Goal: Task Accomplishment & Management: Complete application form

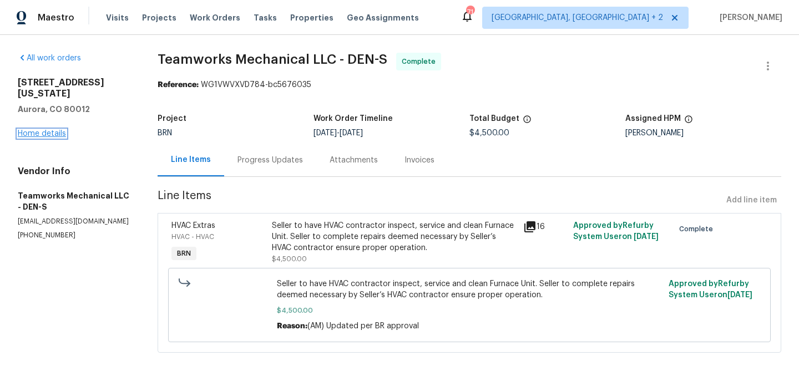
click at [48, 134] on link "Home details" at bounding box center [42, 134] width 48 height 8
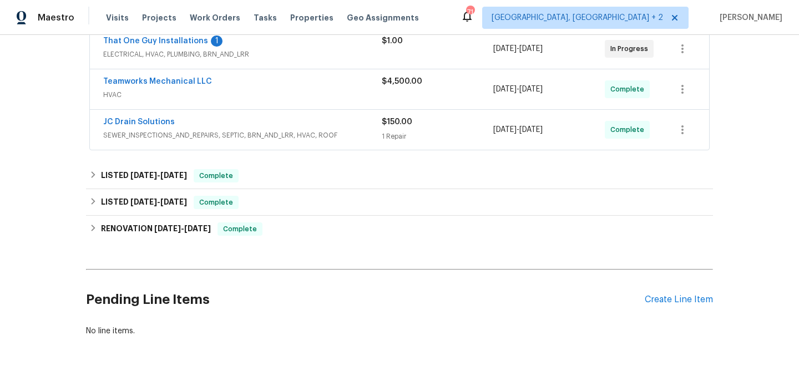
scroll to position [185, 0]
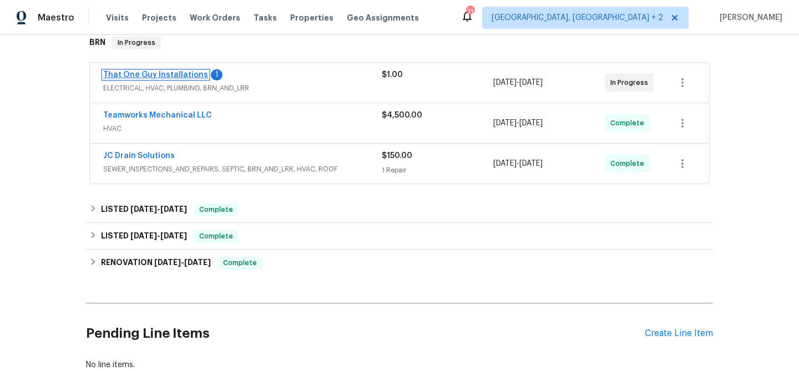
click at [141, 77] on link "That One Guy Installations" at bounding box center [155, 75] width 105 height 8
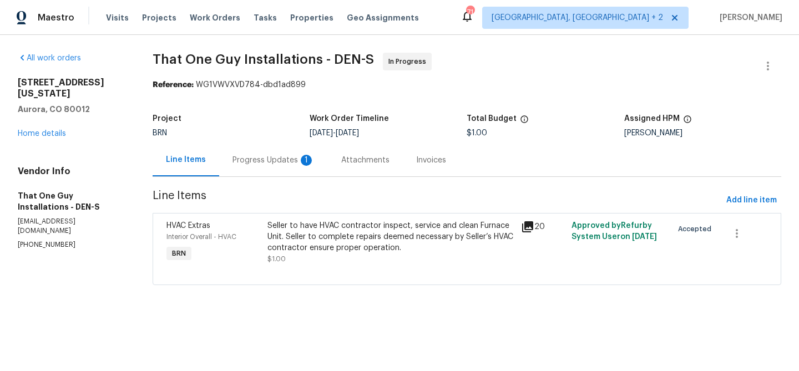
click at [320, 150] on div "Progress Updates 1" at bounding box center [273, 160] width 109 height 33
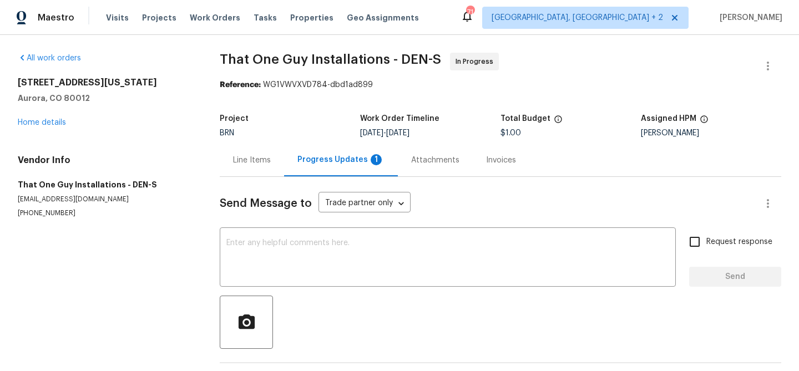
drag, startPoint x: 301, startPoint y: 156, endPoint x: 305, endPoint y: 165, distance: 9.7
click at [301, 156] on div "Progress Updates 1" at bounding box center [340, 159] width 87 height 11
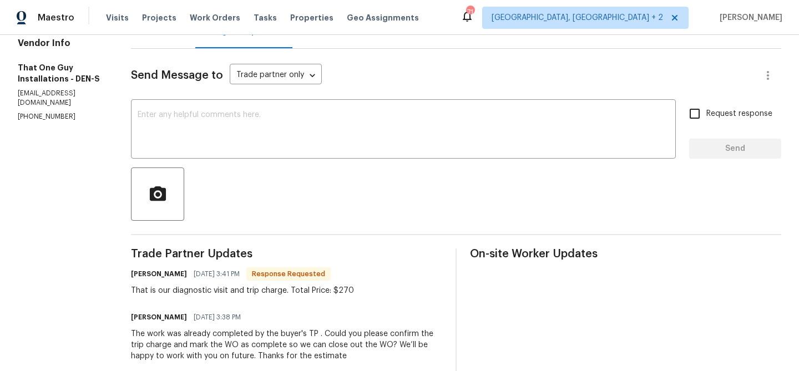
scroll to position [129, 0]
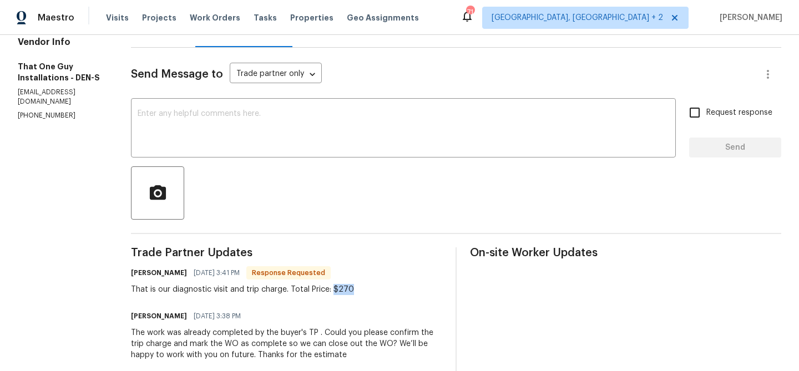
drag, startPoint x: 307, startPoint y: 291, endPoint x: 366, endPoint y: 291, distance: 58.2
click at [368, 291] on div "Matt Bailey 09/19/2025 3:41 PM Response Requested That is our diagnostic visit …" at bounding box center [286, 280] width 311 height 30
copy div "$270"
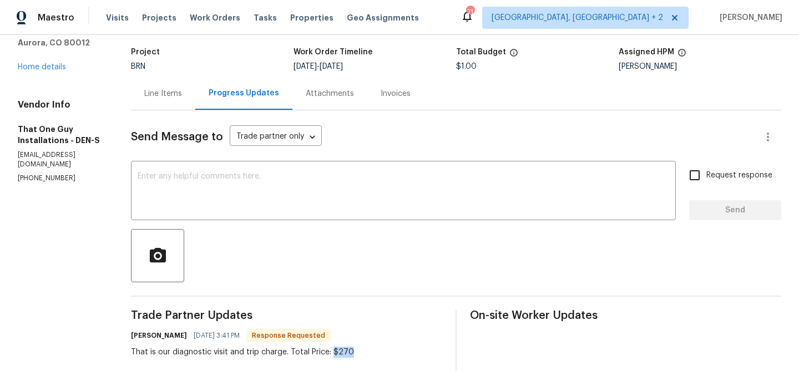
scroll to position [0, 0]
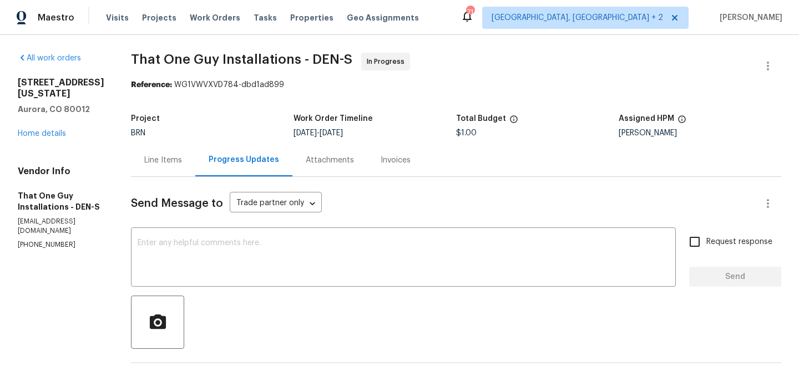
click at [149, 169] on div "Line Items" at bounding box center [163, 160] width 64 height 33
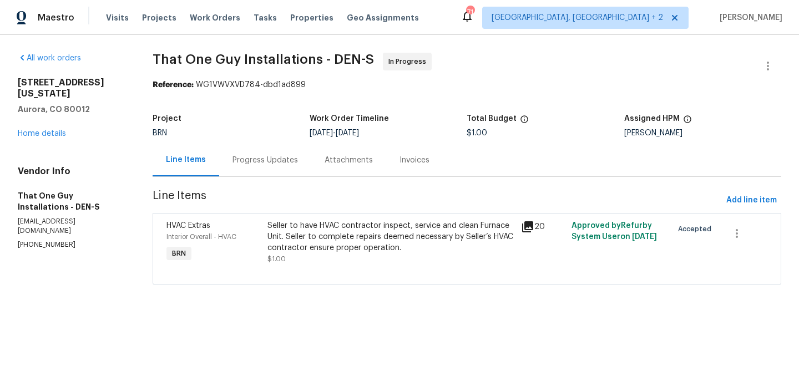
click at [332, 242] on div "Seller to have HVAC contractor inspect, service and clean Furnace Unit. Seller …" at bounding box center [390, 236] width 246 height 33
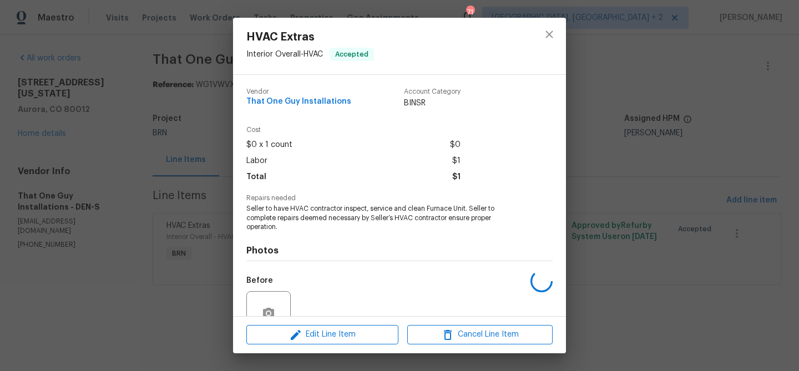
scroll to position [103, 0]
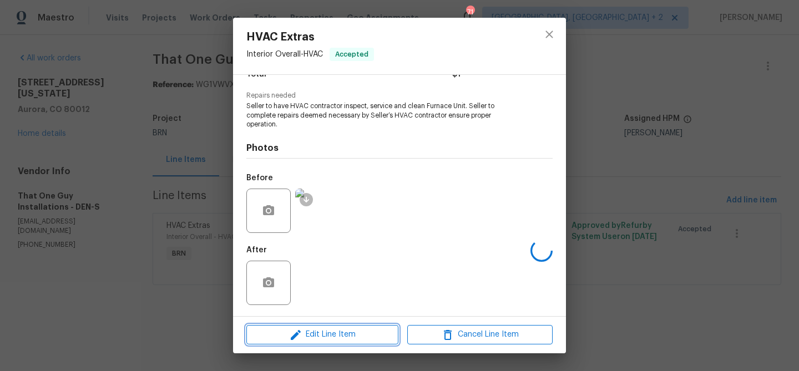
click at [302, 331] on span "Edit Line Item" at bounding box center [322, 335] width 145 height 14
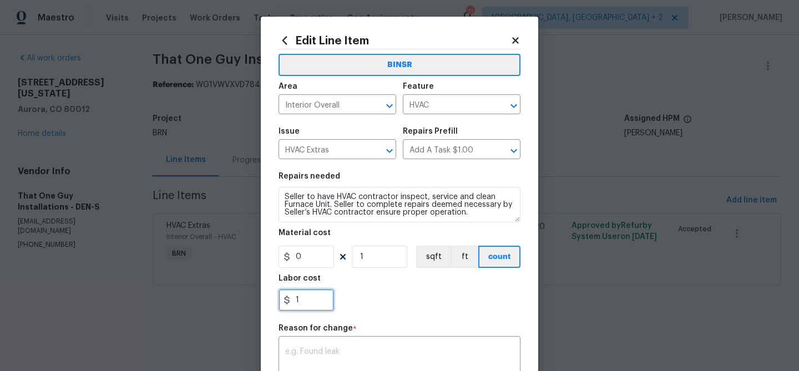
click at [328, 290] on input "1" at bounding box center [305, 300] width 55 height 22
paste input "270"
type input "270"
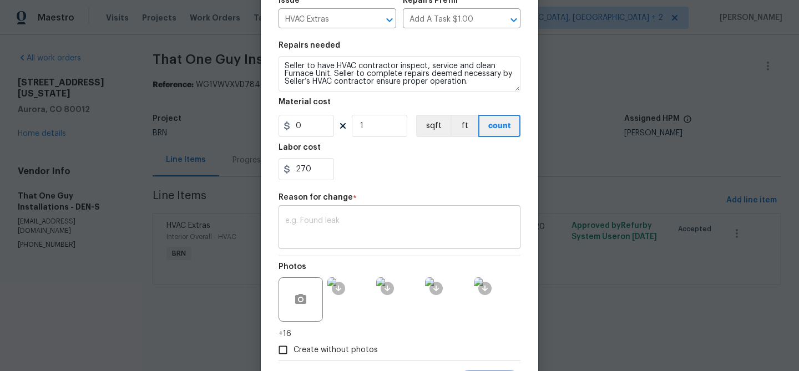
click at [339, 247] on div "x ​" at bounding box center [399, 228] width 242 height 41
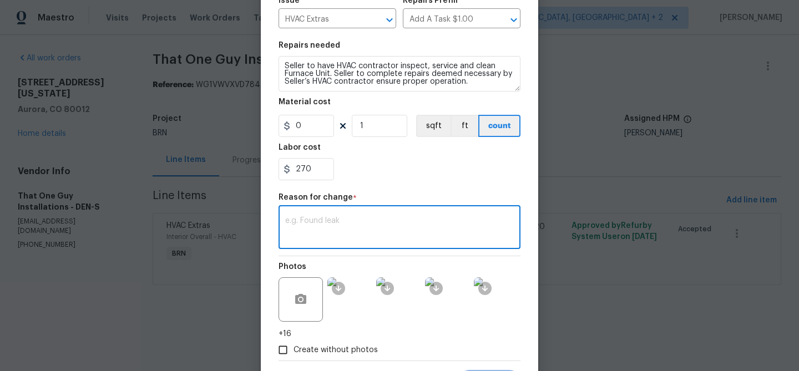
paste textarea "(AM) Updated per vendors final cost."
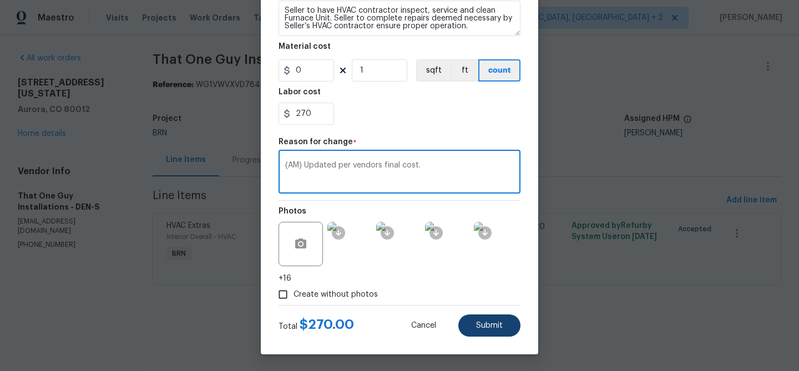
type textarea "(AM) Updated per vendors final cost."
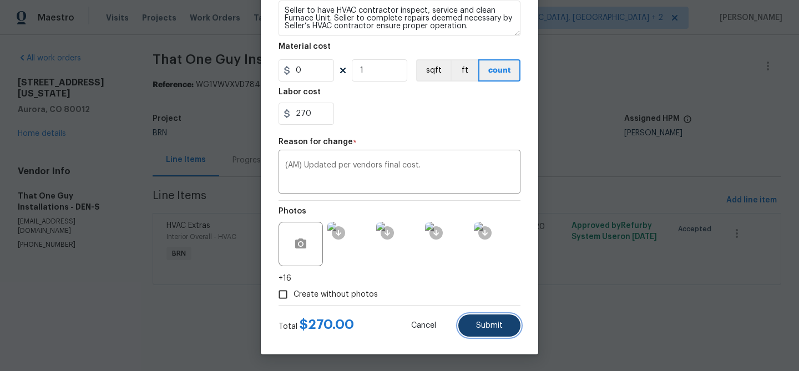
click at [469, 328] on button "Submit" at bounding box center [489, 326] width 62 height 22
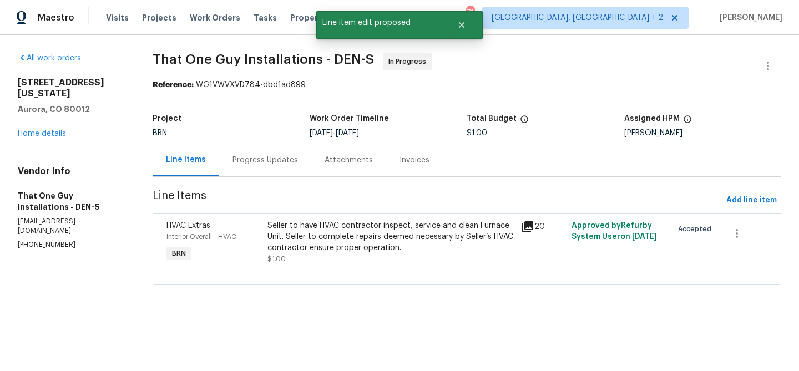
scroll to position [0, 0]
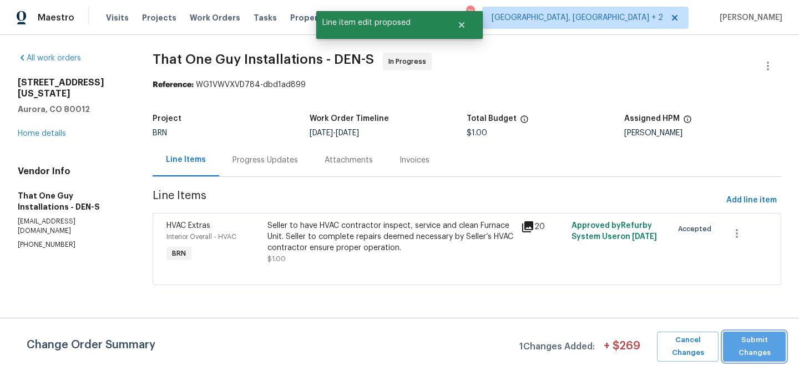
click at [764, 347] on span "Submit Changes" at bounding box center [754, 347] width 52 height 26
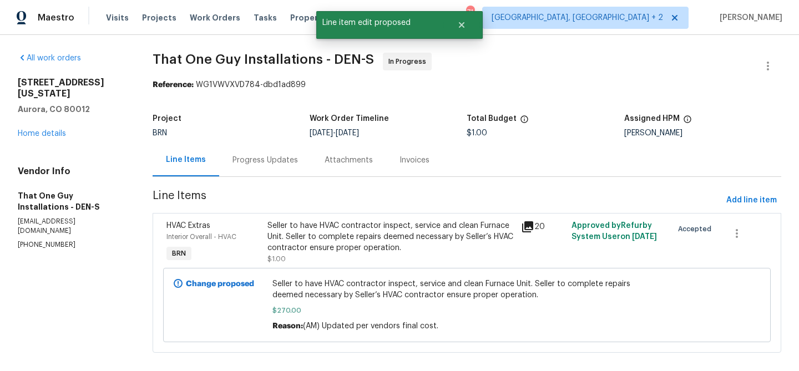
click at [262, 162] on div "Progress Updates" at bounding box center [264, 160] width 65 height 11
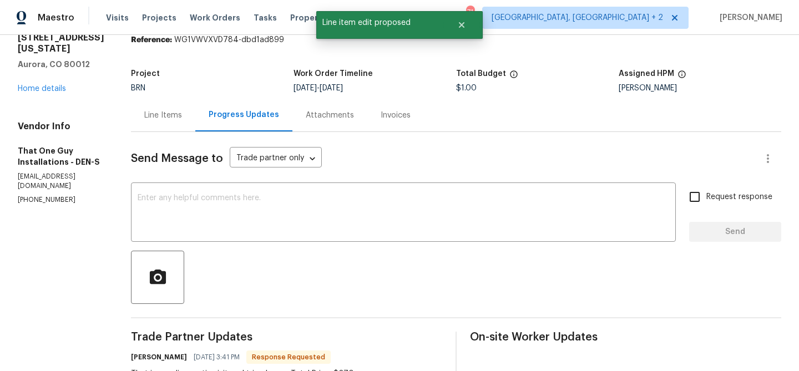
scroll to position [48, 0]
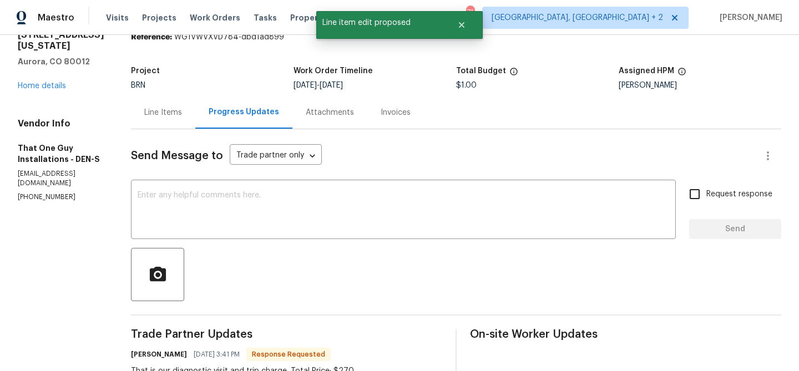
click at [131, 100] on div "Line Items" at bounding box center [163, 112] width 64 height 33
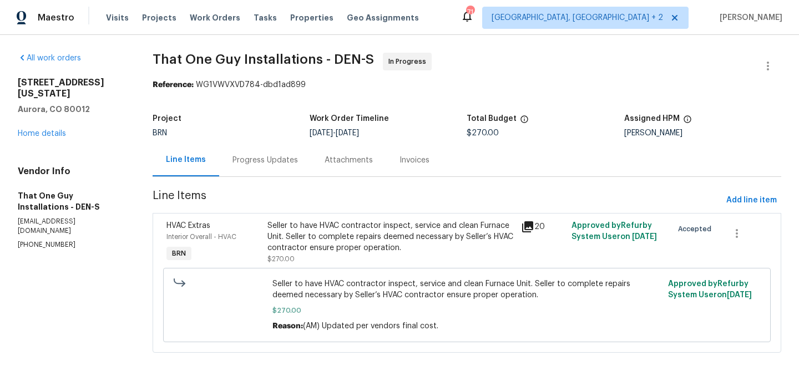
click at [275, 190] on span "Line Items" at bounding box center [437, 200] width 569 height 21
click at [258, 155] on div "Progress Updates" at bounding box center [264, 160] width 65 height 11
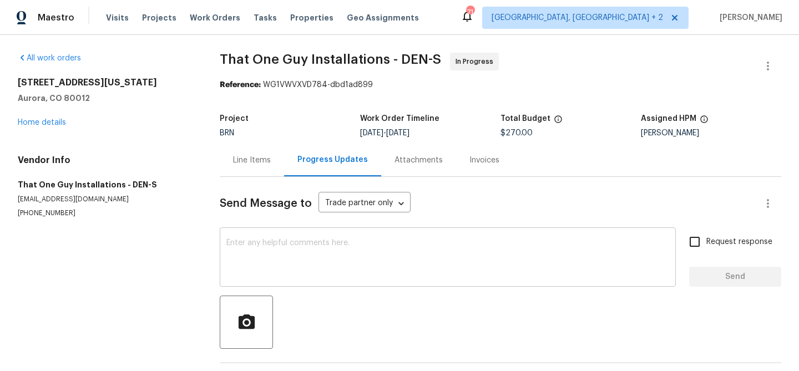
scroll to position [32, 0]
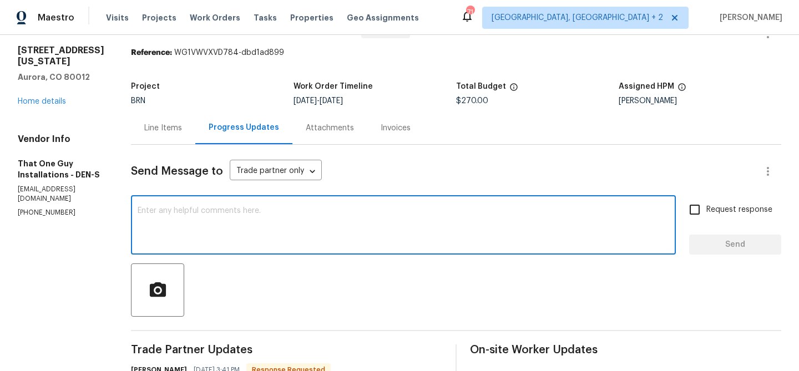
click at [220, 245] on textarea at bounding box center [403, 226] width 531 height 39
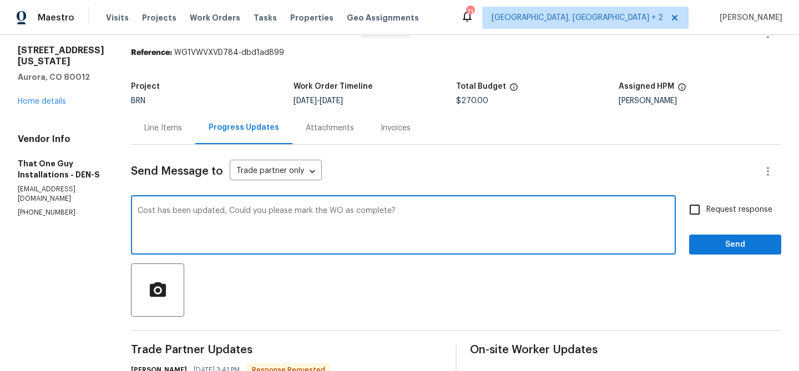
type textarea "Cost has been updated, Could you please mark the WO as complete?"
click at [711, 200] on label "Request response" at bounding box center [727, 209] width 89 height 23
click at [706, 200] on input "Request response" at bounding box center [694, 209] width 23 height 23
checkbox input "true"
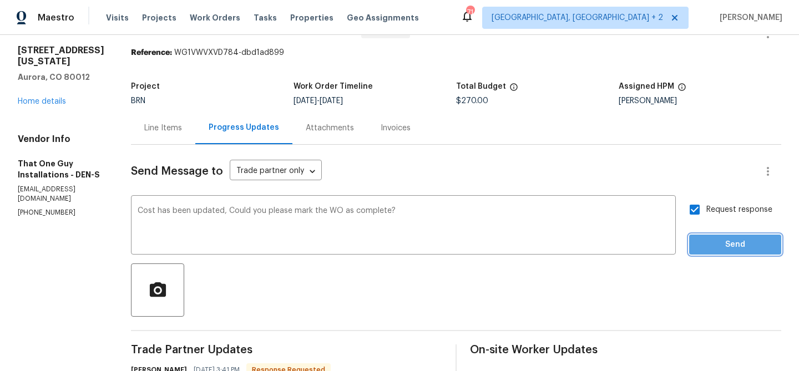
click at [708, 237] on button "Send" at bounding box center [735, 245] width 92 height 21
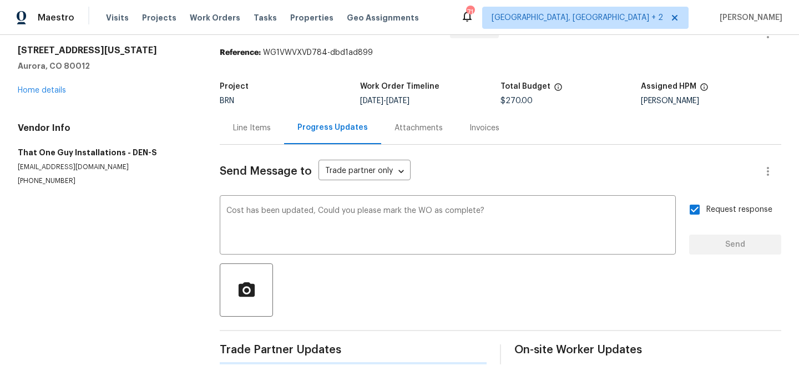
scroll to position [0, 0]
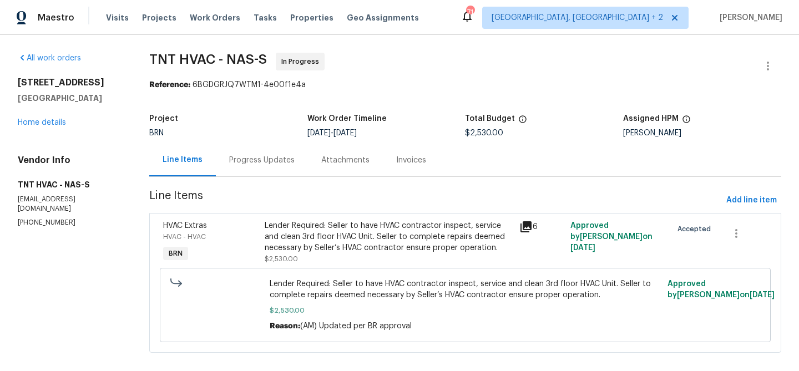
click at [264, 168] on div "Progress Updates" at bounding box center [262, 160] width 92 height 33
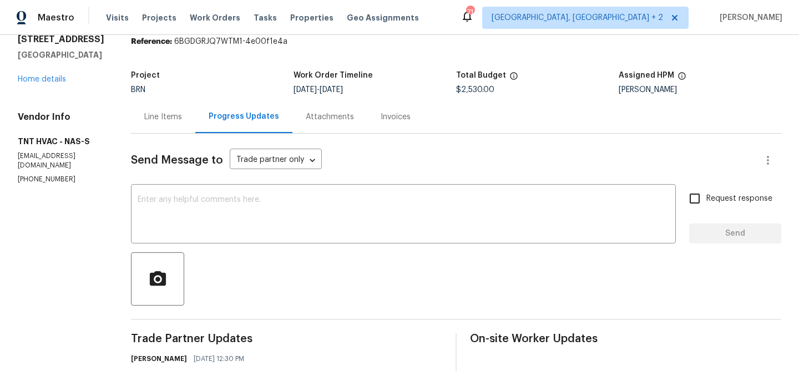
scroll to position [116, 0]
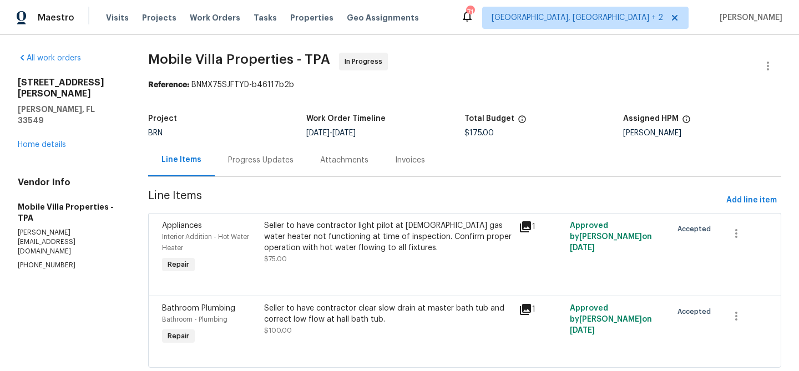
click at [270, 161] on div "Progress Updates" at bounding box center [260, 160] width 65 height 11
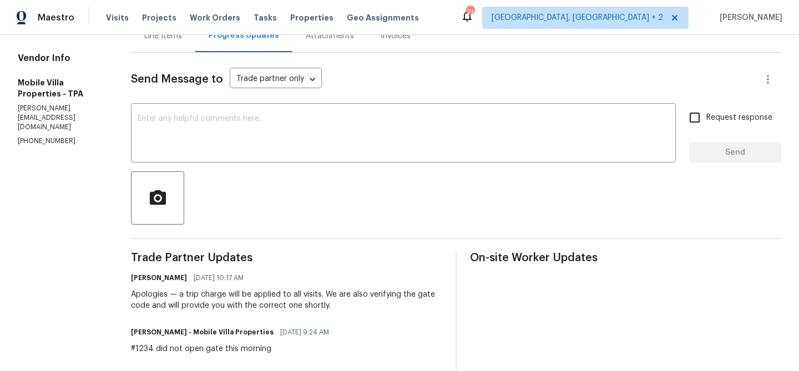
scroll to position [127, 0]
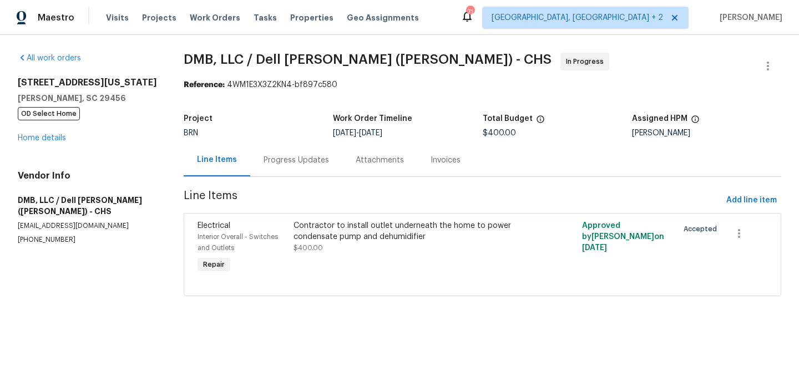
click at [286, 158] on div "Progress Updates" at bounding box center [295, 160] width 65 height 11
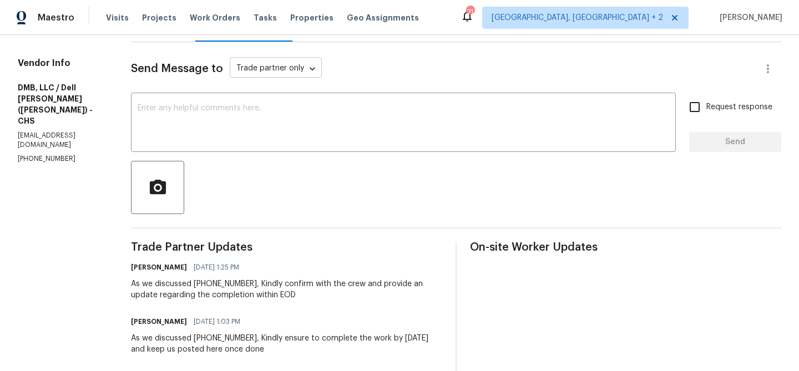
scroll to position [143, 0]
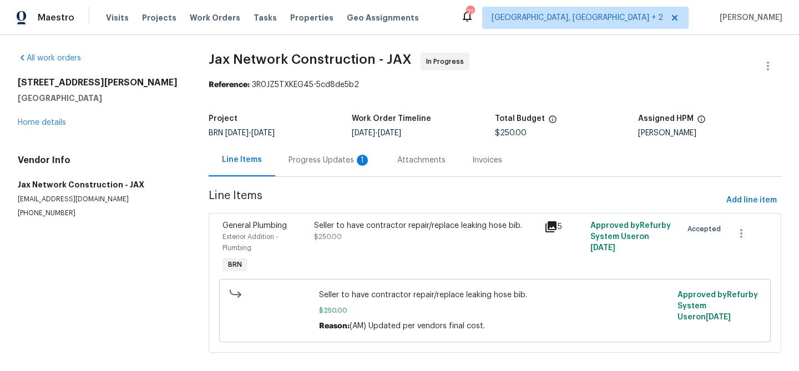
click at [304, 166] on div "Progress Updates 1" at bounding box center [329, 160] width 109 height 33
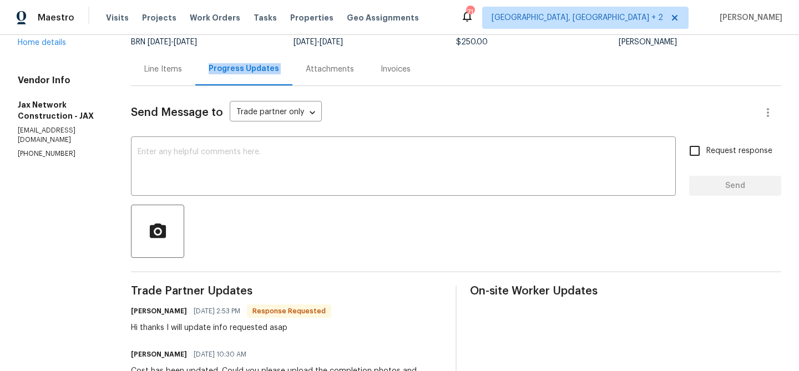
scroll to position [109, 0]
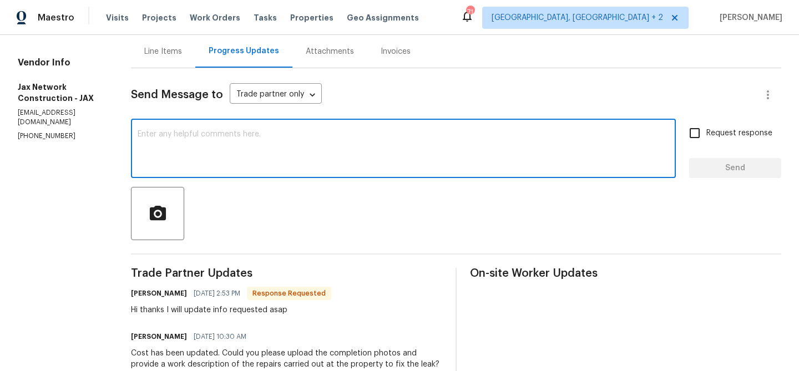
click at [208, 154] on textarea at bounding box center [403, 149] width 531 height 39
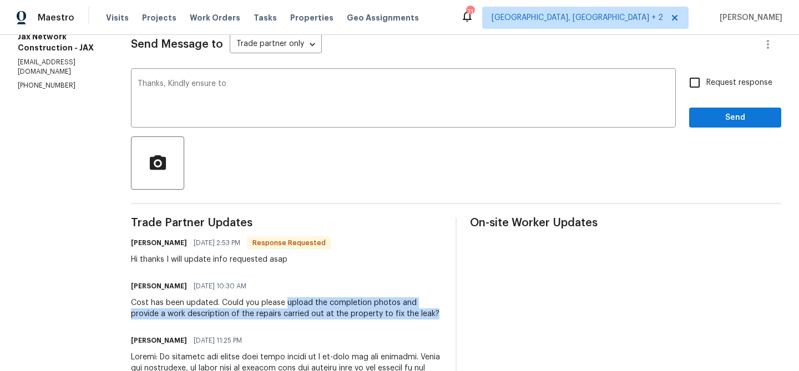
drag, startPoint x: 296, startPoint y: 306, endPoint x: 441, endPoint y: 312, distance: 144.9
click at [441, 312] on div "Cost has been updated. Could you please upload the completion photos and provid…" at bounding box center [286, 308] width 311 height 22
copy div "upload the completion photos and provide a work description of the repairs carr…"
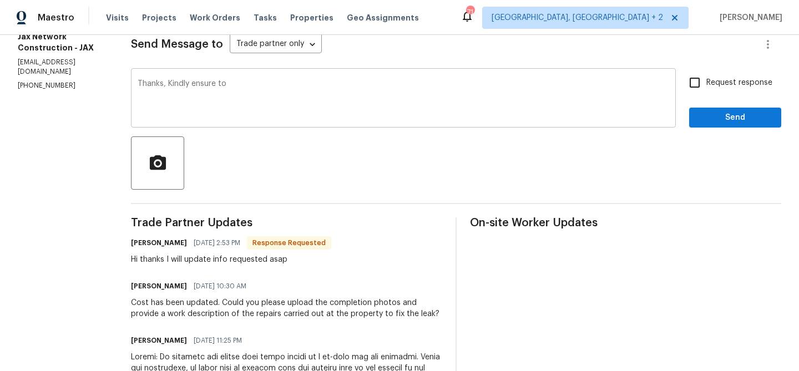
click at [284, 107] on textarea "Thanks, Kindly ensure to" at bounding box center [403, 99] width 531 height 39
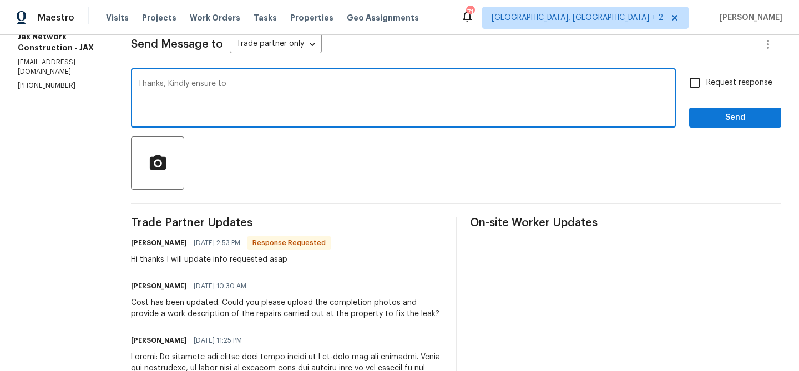
paste textarea "upload the completion photos and provide a work description of the repairs carr…"
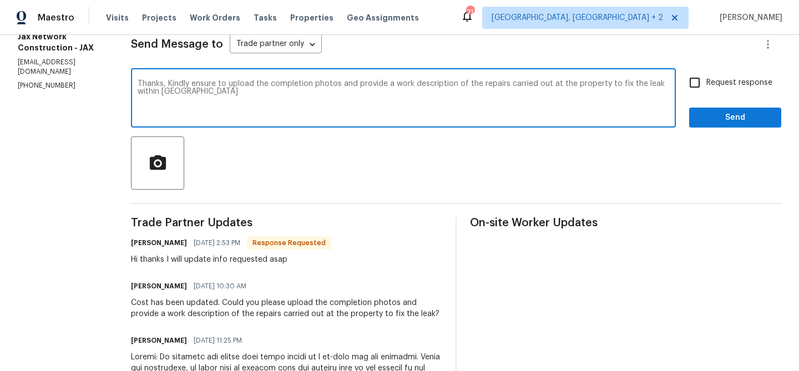
type textarea "Thanks, Kindly ensure to upload the completion photos and provide a work descri…"
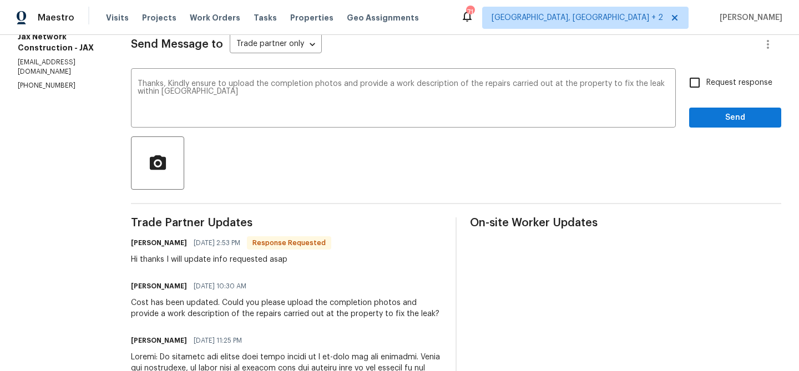
click at [730, 88] on span "Request response" at bounding box center [739, 83] width 66 height 12
click at [706, 88] on input "Request response" at bounding box center [694, 82] width 23 height 23
checkbox input "true"
click at [721, 122] on span "Send" at bounding box center [735, 118] width 74 height 14
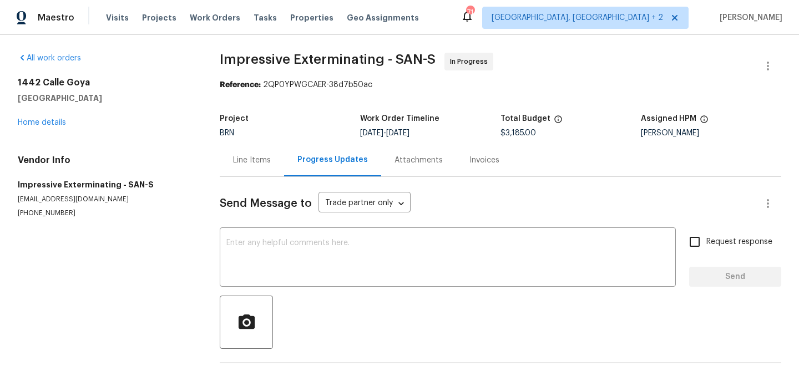
scroll to position [43, 0]
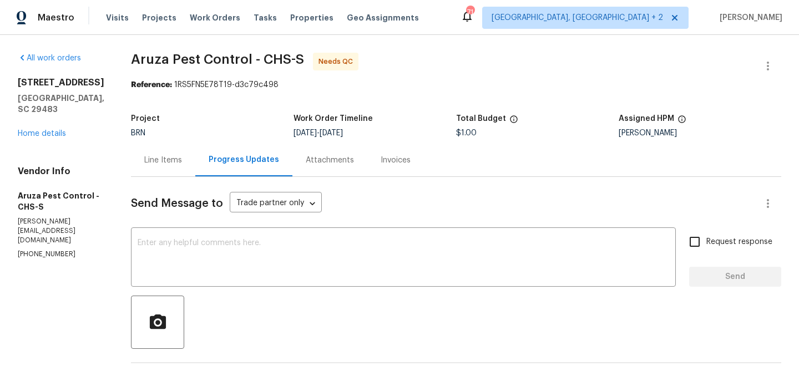
click at [162, 165] on div "Line Items" at bounding box center [163, 160] width 38 height 11
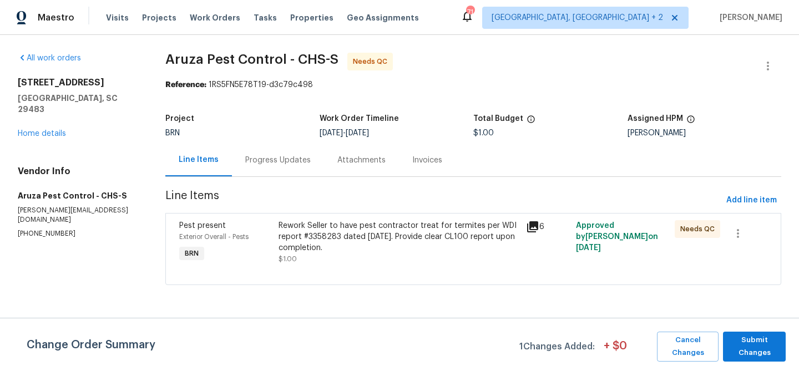
click at [333, 249] on div "Rework Seller to have pest contractor treat for termites per WDI report #335828…" at bounding box center [398, 236] width 241 height 33
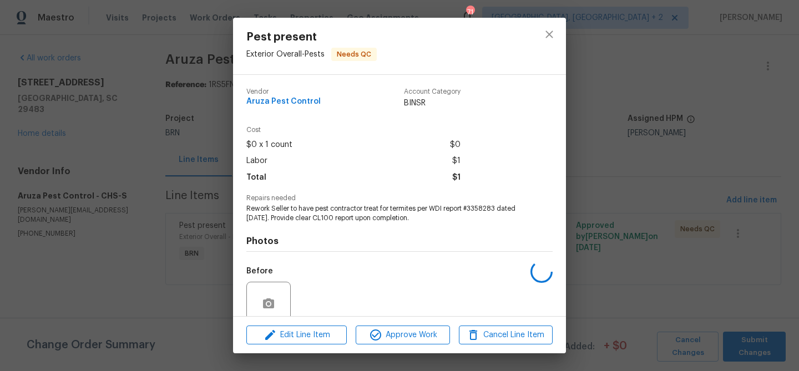
scroll to position [93, 0]
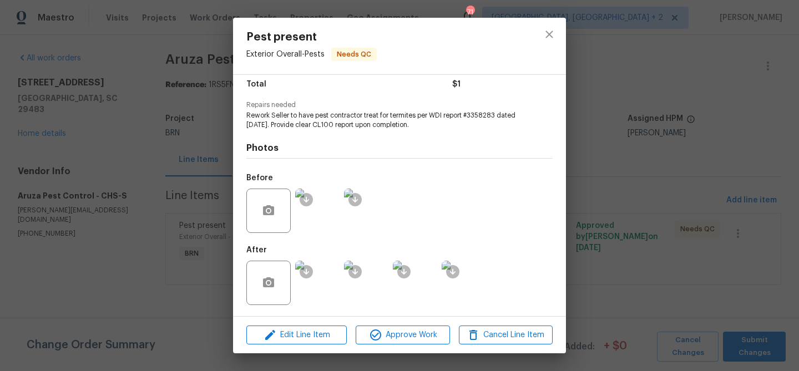
click at [321, 278] on img at bounding box center [317, 283] width 44 height 44
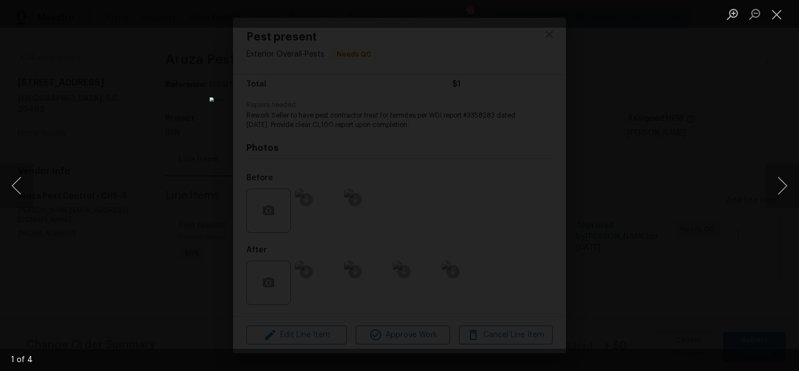
click at [184, 139] on div "Lightbox" at bounding box center [399, 185] width 799 height 371
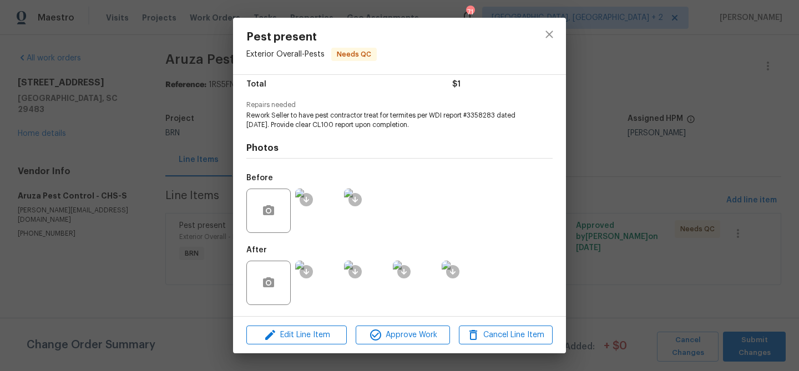
click at [327, 210] on img at bounding box center [317, 211] width 44 height 44
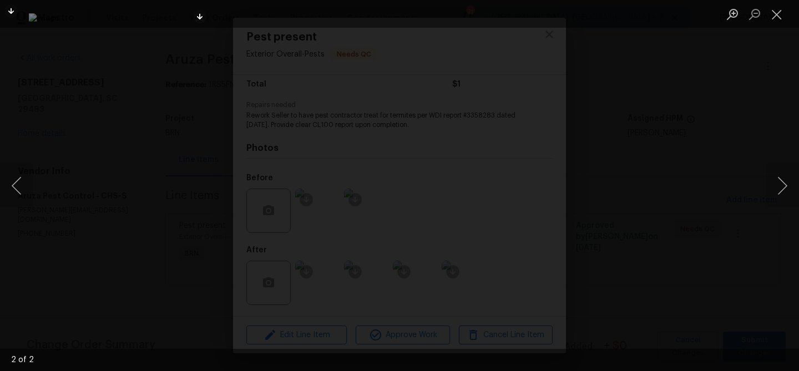
click at [118, 133] on div "Lightbox" at bounding box center [399, 185] width 799 height 371
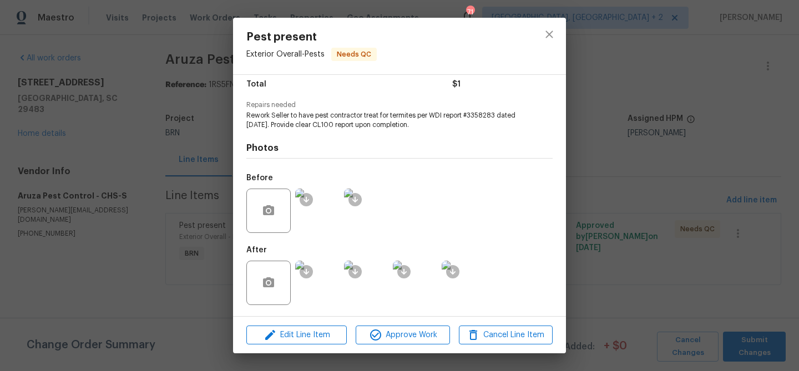
click at [221, 130] on div "Pest present Exterior Overall - Pests Needs QC Vendor Aruza Pest Control Accoun…" at bounding box center [399, 185] width 799 height 371
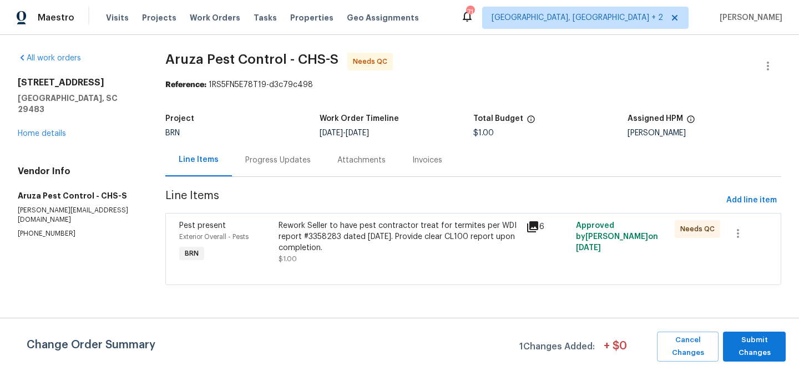
click at [232, 152] on div "Progress Updates" at bounding box center [278, 160] width 92 height 33
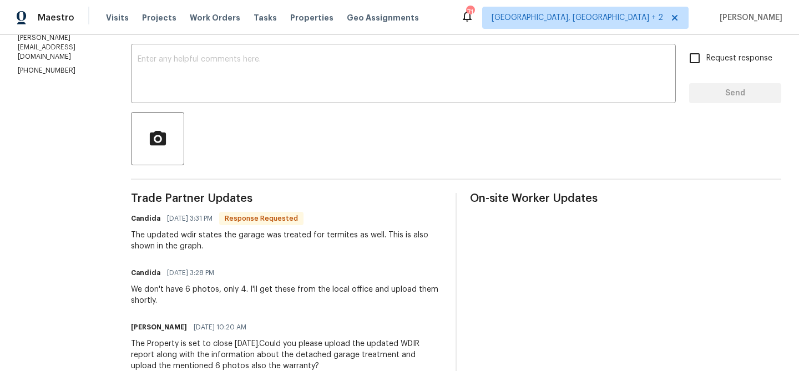
scroll to position [167, 0]
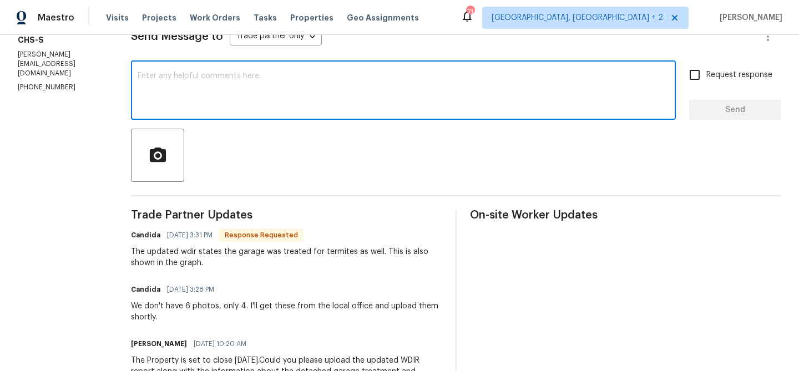
click at [167, 98] on textarea at bounding box center [403, 91] width 531 height 39
type textarea "o"
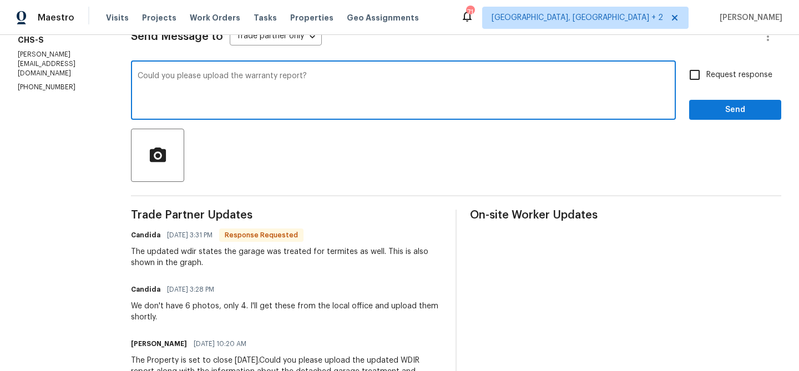
type textarea "Could you please upload the warranty report?"
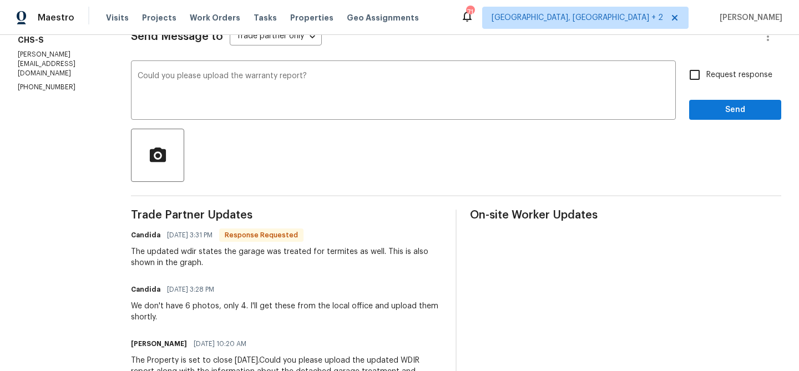
click at [728, 83] on label "Request response" at bounding box center [727, 74] width 89 height 23
click at [706, 83] on input "Request response" at bounding box center [694, 74] width 23 height 23
checkbox input "true"
click at [348, 75] on textarea "Could you please upload the warranty report?" at bounding box center [403, 91] width 531 height 39
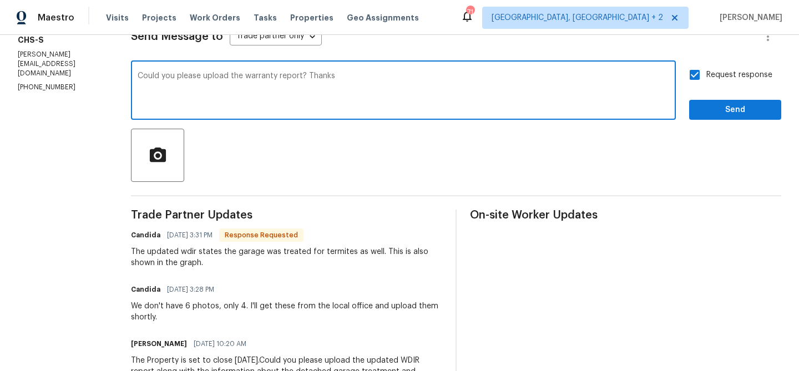
type textarea "Could you please upload the warranty report? Thanks"
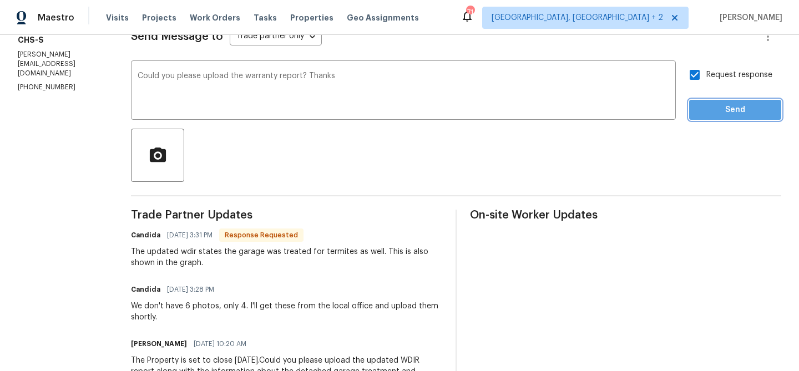
click at [710, 100] on button "Send" at bounding box center [735, 110] width 92 height 21
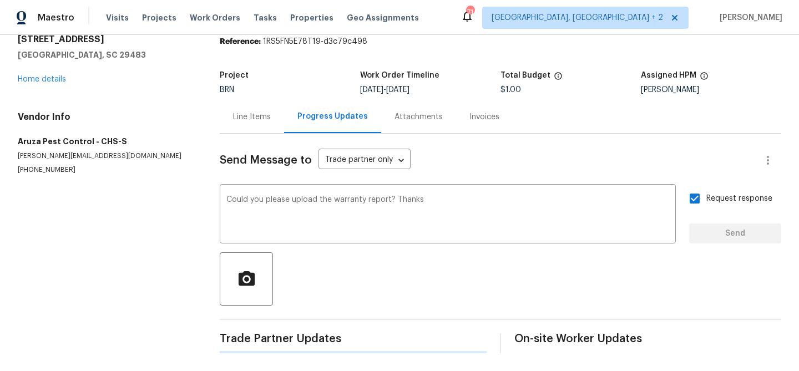
scroll to position [0, 0]
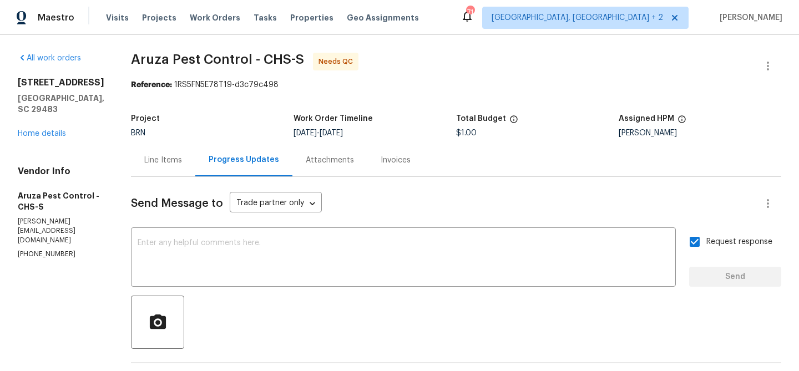
click at [180, 153] on div "Line Items" at bounding box center [163, 160] width 64 height 33
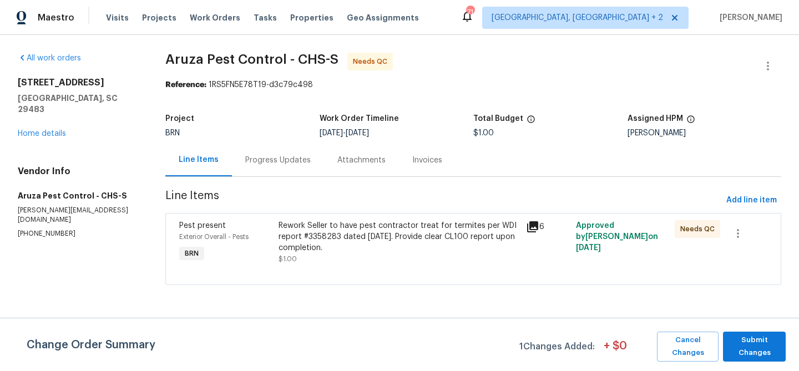
click at [352, 267] on div at bounding box center [473, 271] width 588 height 13
click at [328, 228] on div "Rework Seller to have pest contractor treat for termites per WDI report #335828…" at bounding box center [398, 236] width 241 height 33
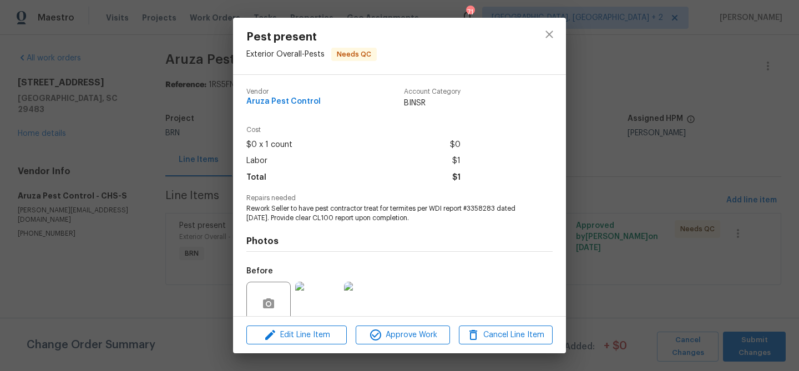
scroll to position [93, 0]
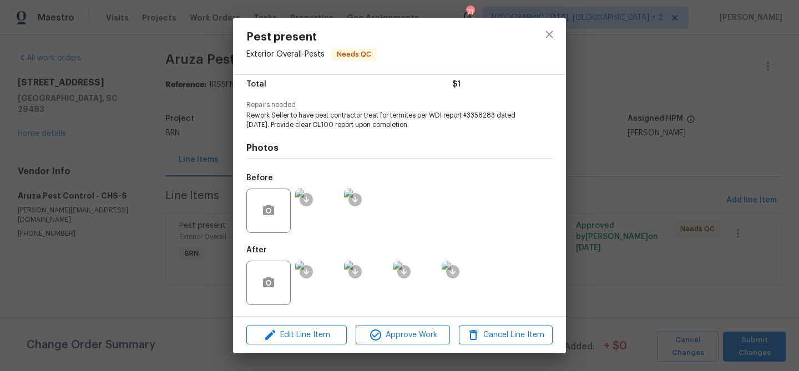
click at [320, 279] on img at bounding box center [317, 283] width 44 height 44
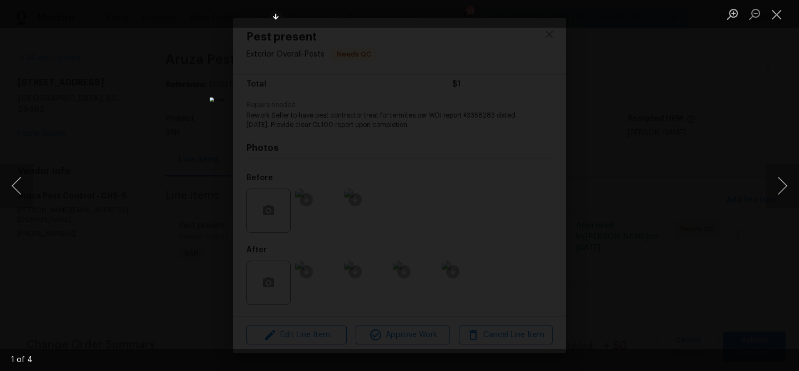
click at [141, 225] on div "Lightbox" at bounding box center [399, 185] width 799 height 371
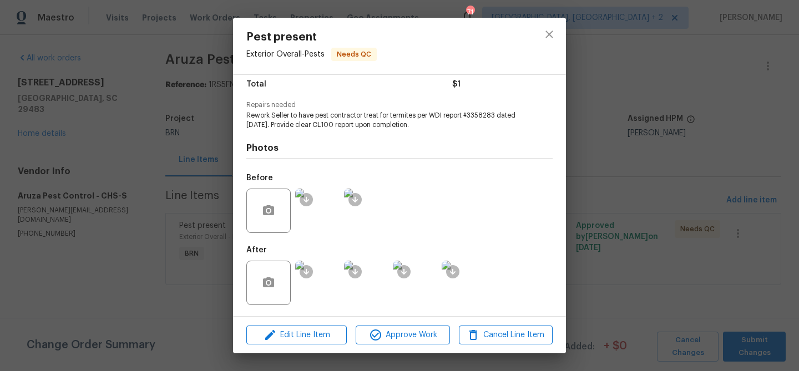
click at [115, 184] on div "Pest present Exterior Overall - Pests Needs QC Vendor Aruza Pest Control Accoun…" at bounding box center [399, 185] width 799 height 371
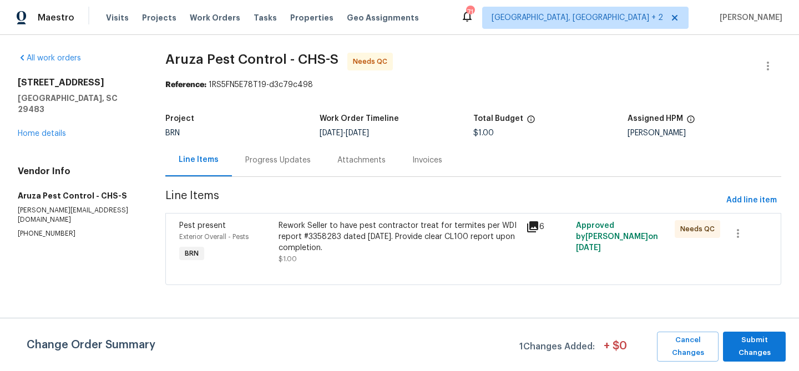
click at [239, 187] on section "Aruza Pest Control - CHS-S Needs QC Reference: 1RS5FN5E78T19-d3c79c498 Project …" at bounding box center [473, 176] width 616 height 246
click at [270, 161] on div "Progress Updates" at bounding box center [277, 160] width 65 height 11
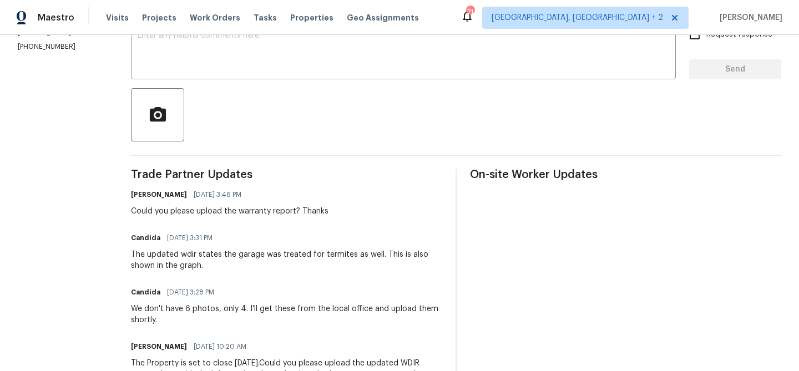
scroll to position [234, 0]
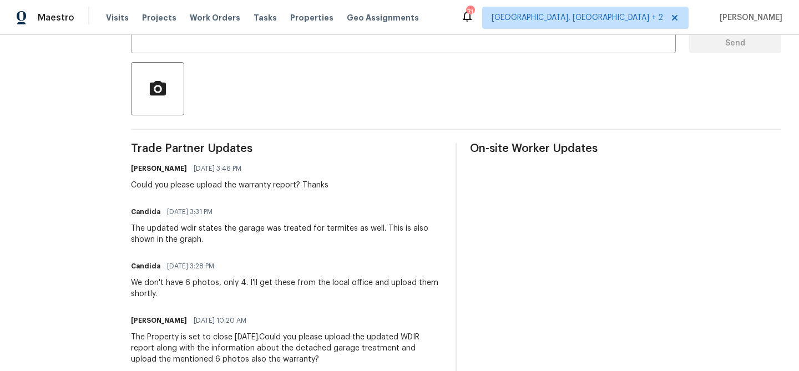
click at [185, 283] on div "We don't have 6 photos, only 4. I'll get these from the local office and upload…" at bounding box center [286, 288] width 311 height 22
drag, startPoint x: 185, startPoint y: 283, endPoint x: 242, endPoint y: 287, distance: 57.8
click at [242, 287] on div "We don't have 6 photos, only 4. I'll get these from the local office and upload…" at bounding box center [286, 288] width 311 height 22
copy div "6 photos, only 4"
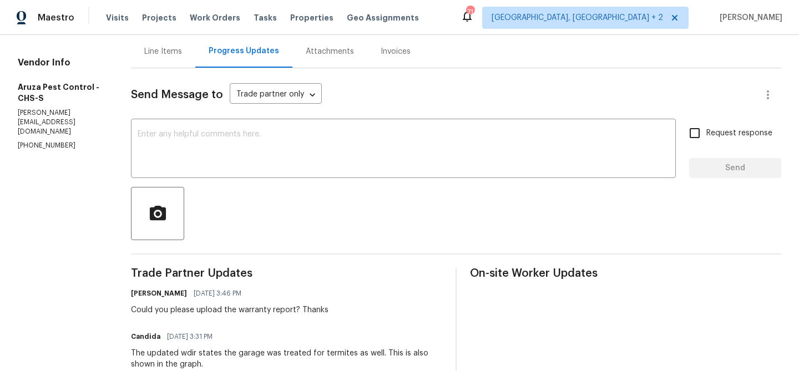
scroll to position [0, 0]
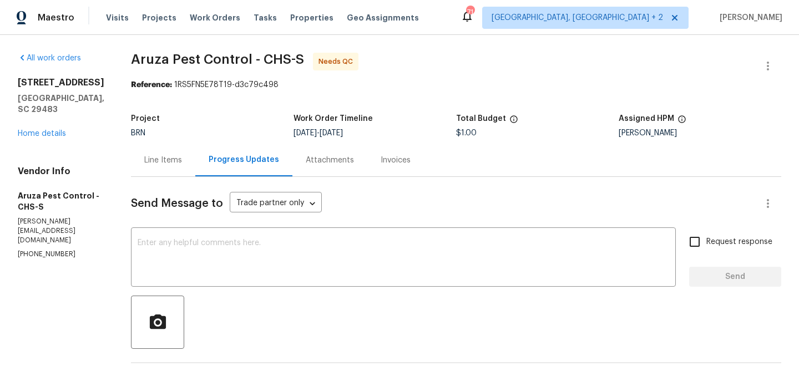
click at [164, 146] on div "Line Items" at bounding box center [163, 160] width 64 height 33
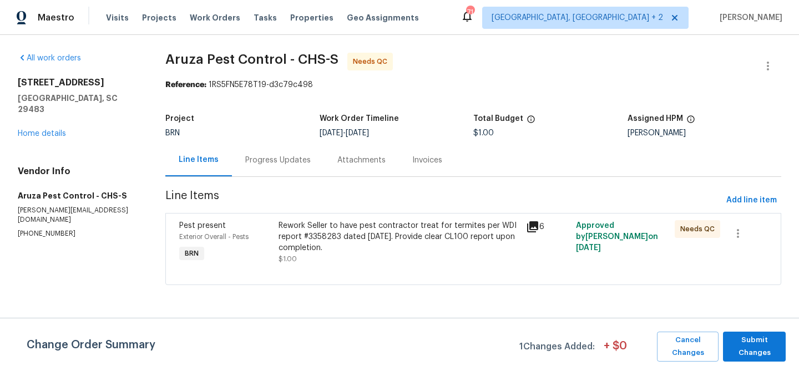
click at [319, 235] on div "Rework Seller to have pest contractor treat for termites per WDI report #335828…" at bounding box center [398, 236] width 241 height 33
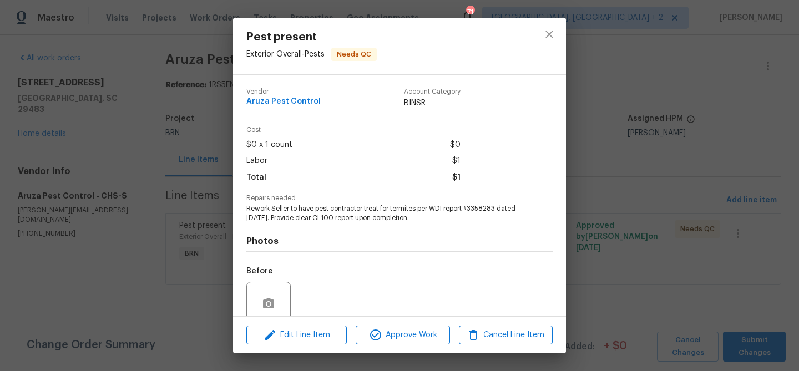
scroll to position [93, 0]
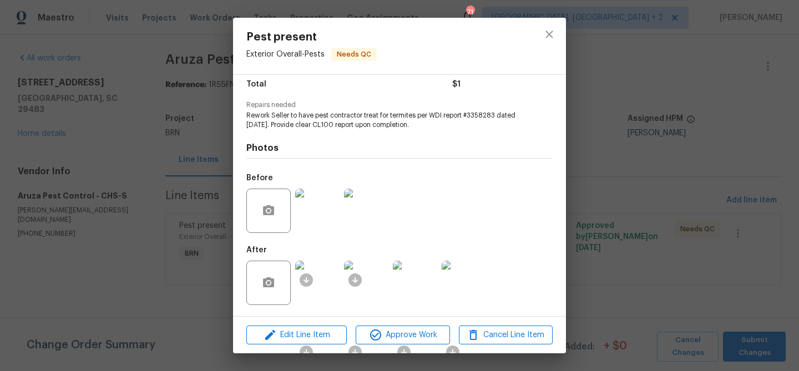
click at [322, 287] on img at bounding box center [317, 283] width 44 height 44
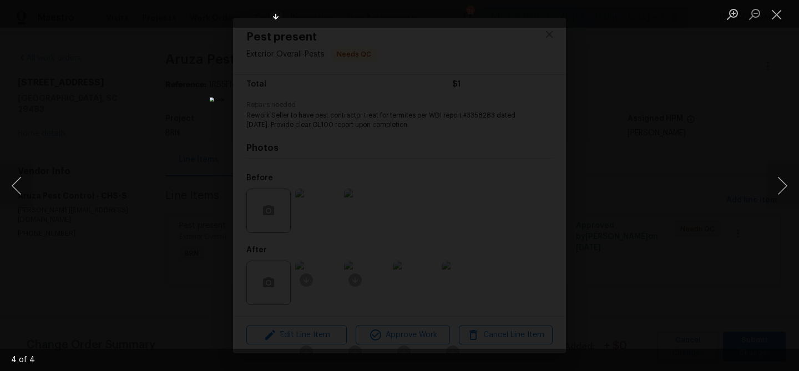
click at [145, 75] on div "Lightbox" at bounding box center [399, 185] width 799 height 371
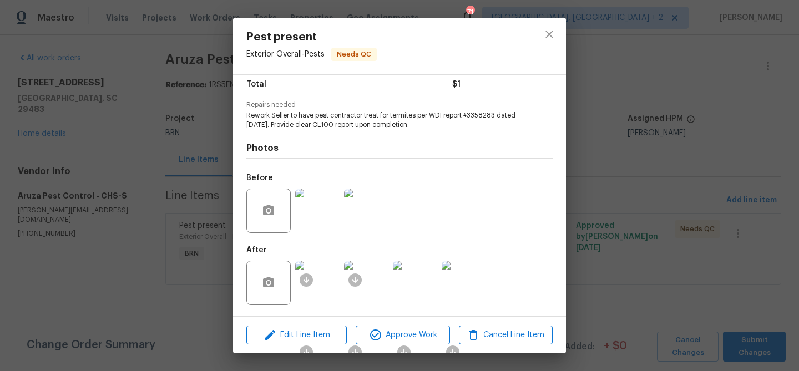
click at [148, 65] on div "Pest present Exterior Overall - Pests Needs QC Vendor Aruza Pest Control Accoun…" at bounding box center [399, 185] width 799 height 371
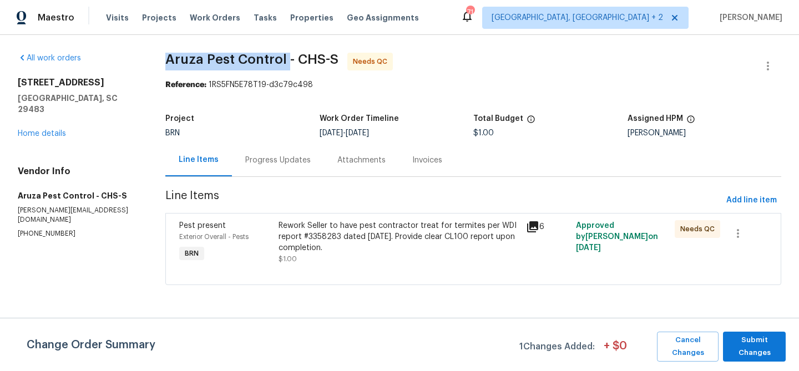
drag, startPoint x: 154, startPoint y: 65, endPoint x: 284, endPoint y: 62, distance: 130.4
click at [284, 62] on div "All work orders 529 Delafield Dr # 529 Summerville, SC 29483 Home details Vendo…" at bounding box center [399, 175] width 799 height 281
copy span "Aruza Pest Control"
click at [760, 346] on span "Submit Changes" at bounding box center [754, 347] width 52 height 26
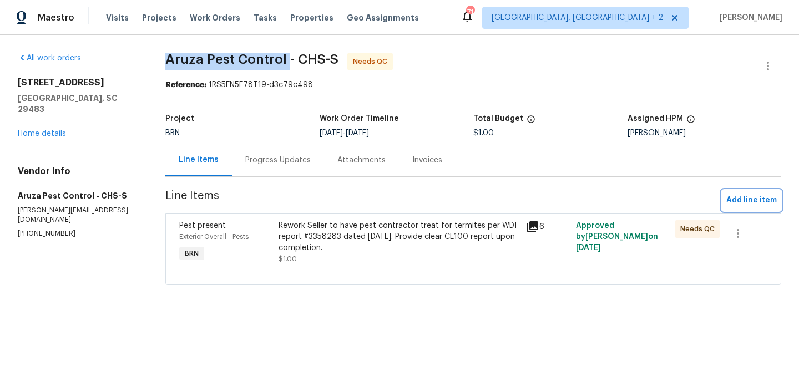
click at [735, 203] on span "Add line item" at bounding box center [751, 201] width 50 height 14
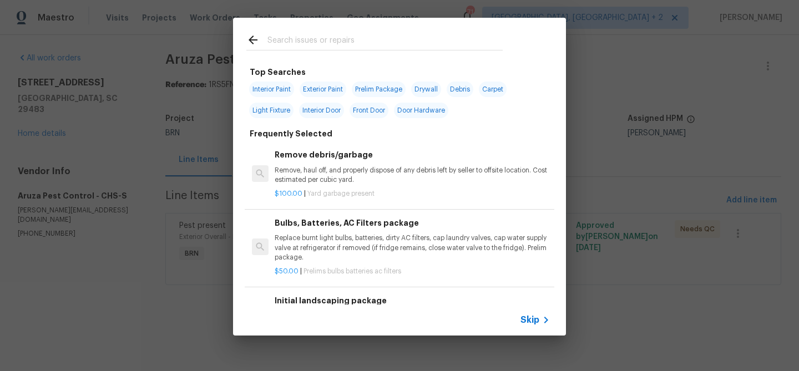
click at [515, 315] on div "Skip" at bounding box center [399, 320] width 333 height 31
click at [526, 316] on span "Skip" at bounding box center [529, 320] width 19 height 11
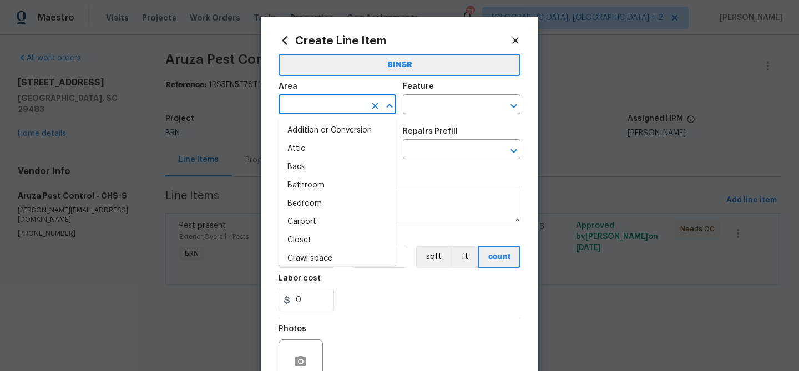
click at [319, 101] on input "text" at bounding box center [321, 105] width 87 height 17
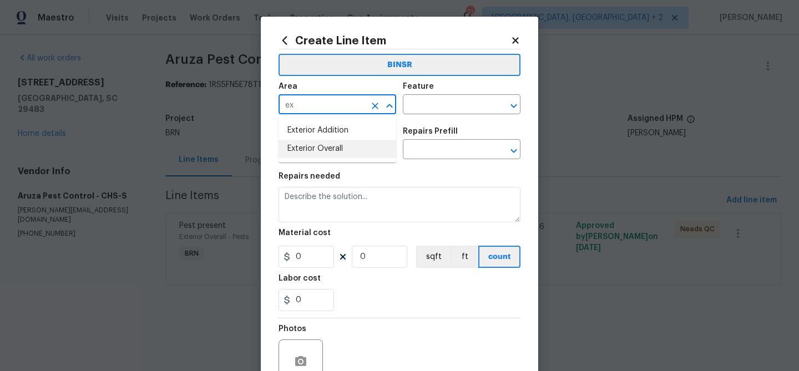
click at [325, 147] on li "Exterior Overall" at bounding box center [337, 149] width 118 height 18
type input "Exterior Overall"
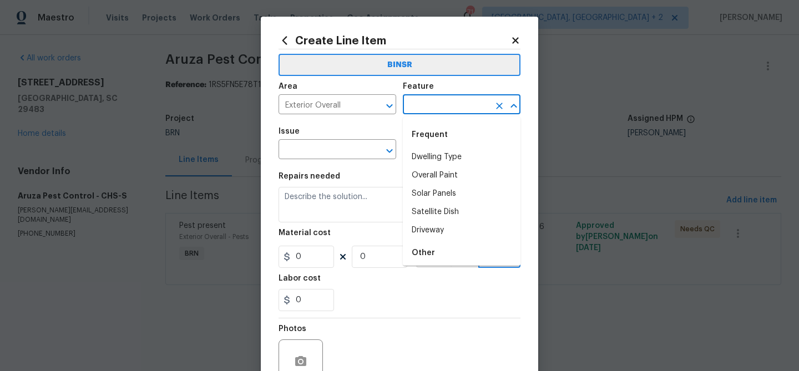
click at [411, 106] on input "text" at bounding box center [446, 105] width 87 height 17
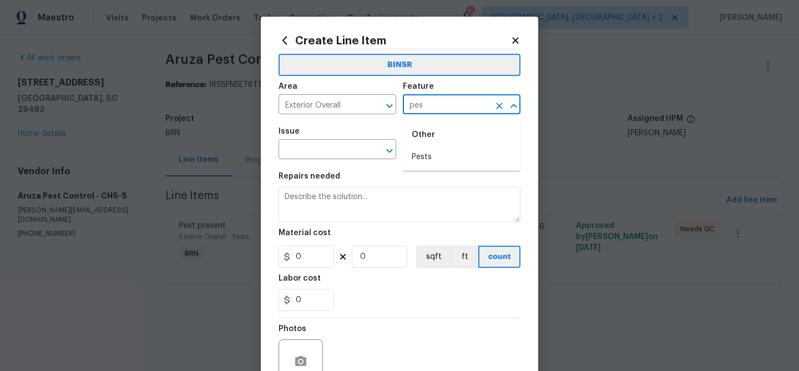
click at [425, 148] on div "Other" at bounding box center [462, 134] width 118 height 27
click at [419, 155] on li "Pests" at bounding box center [462, 157] width 118 height 18
type input "Pests"
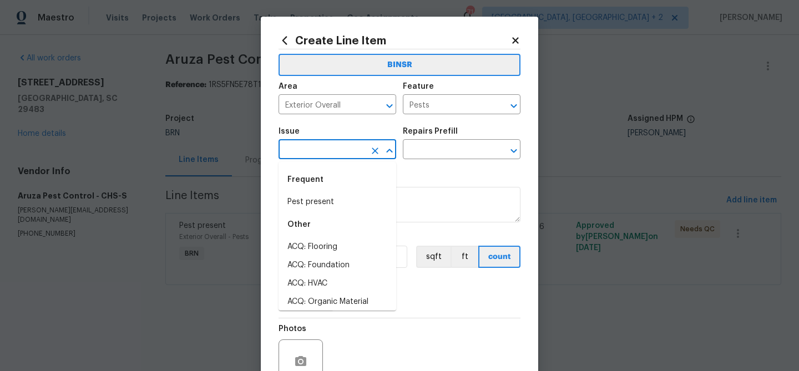
click at [334, 146] on input "text" at bounding box center [321, 150] width 87 height 17
click at [337, 205] on li "Pest present" at bounding box center [337, 202] width 118 height 18
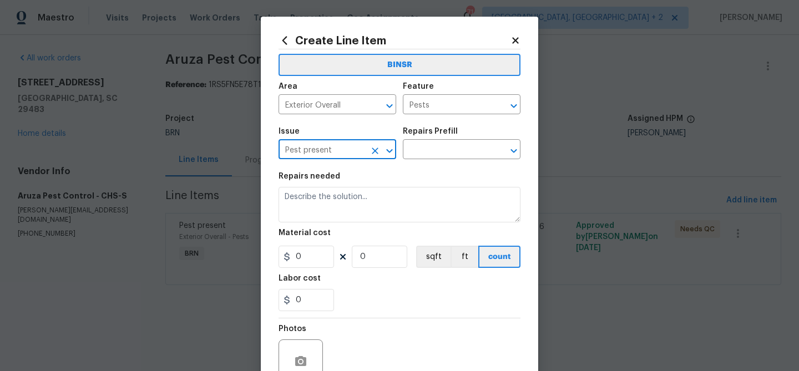
type input "Pest present"
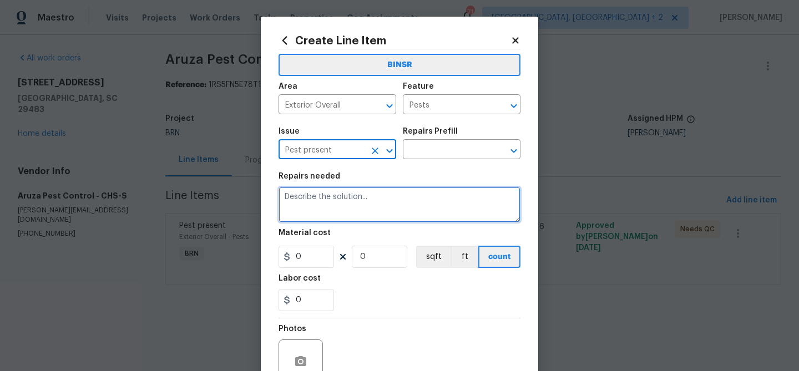
click at [337, 205] on textarea at bounding box center [399, 205] width 242 height 36
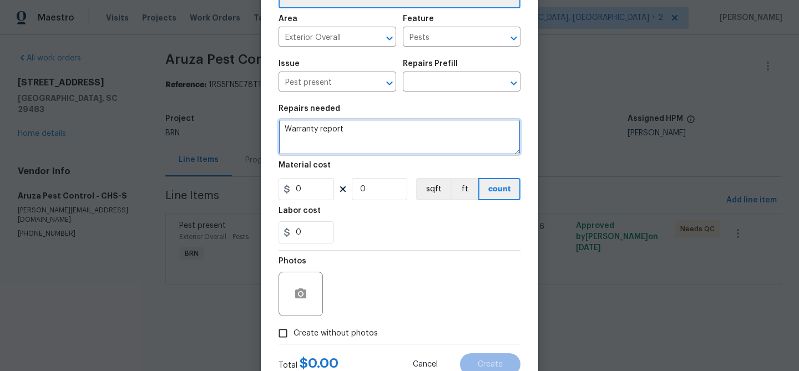
scroll to position [107, 0]
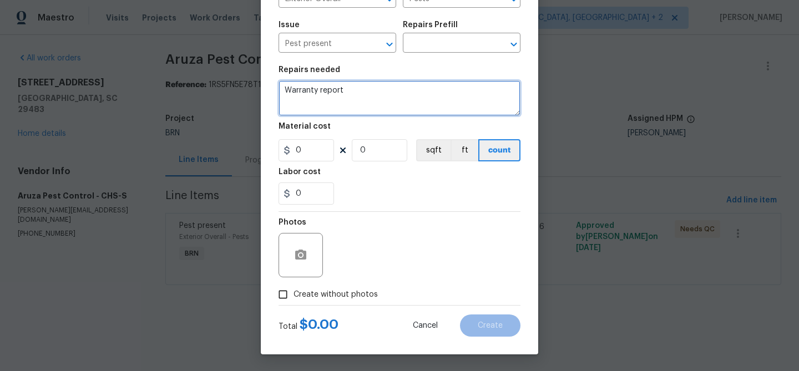
type textarea "Warranty report"
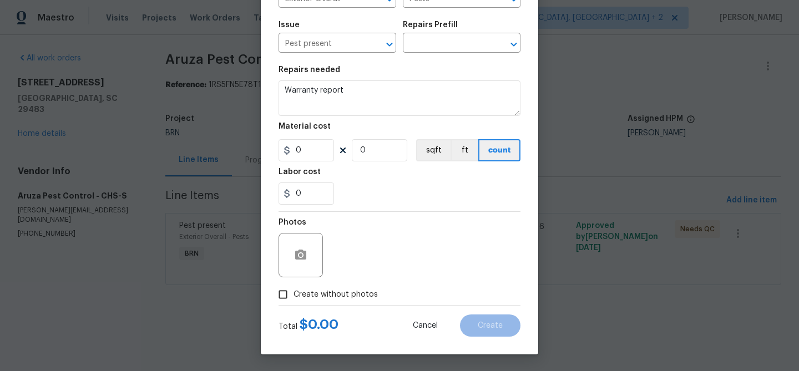
click at [296, 320] on div "Total $ 0.00" at bounding box center [308, 325] width 60 height 13
click at [285, 292] on input "Create without photos" at bounding box center [282, 294] width 21 height 21
checkbox input "true"
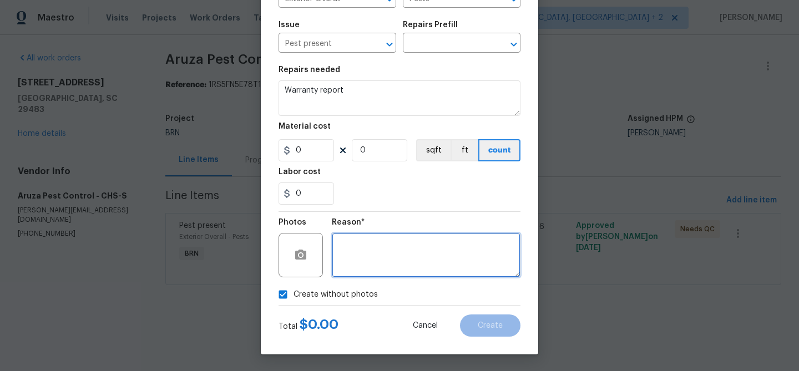
click at [389, 254] on textarea at bounding box center [426, 255] width 189 height 44
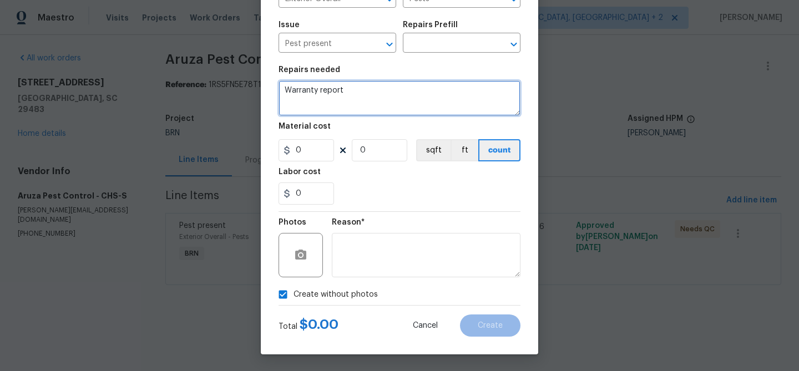
click at [311, 97] on textarea "Warranty report" at bounding box center [399, 98] width 242 height 36
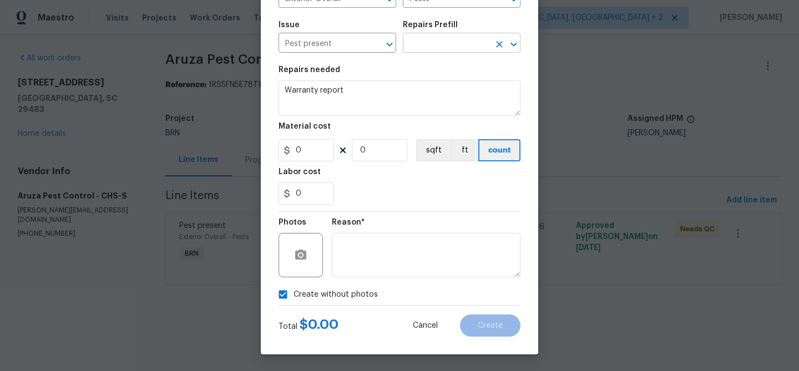
click at [403, 52] on div "Issue Pest present ​ Repairs Prefill ​" at bounding box center [399, 36] width 242 height 45
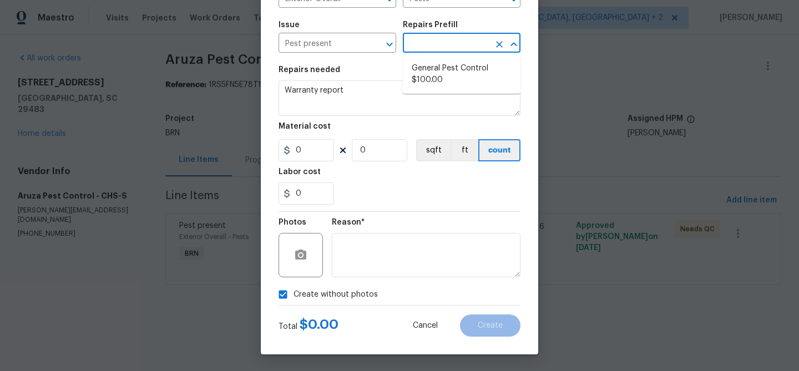
click at [412, 45] on input "text" at bounding box center [446, 44] width 87 height 17
click at [414, 70] on li "General Pest Control $100.00" at bounding box center [462, 74] width 118 height 30
type input "General Pest Control $100.00"
type textarea "General pest treatment for active pest/insect infestation - non termite"
type input "100"
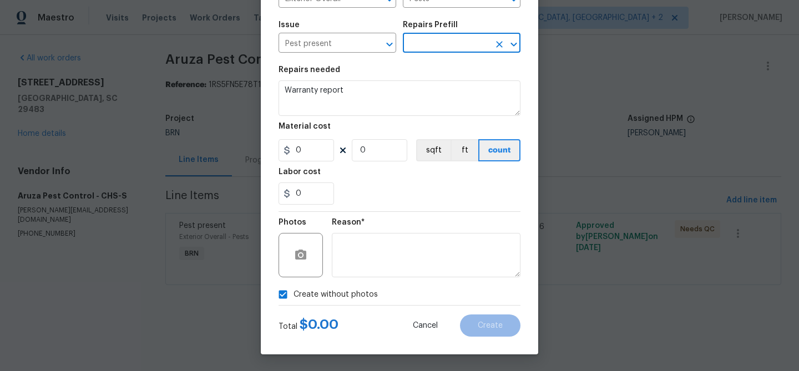
type input "1"
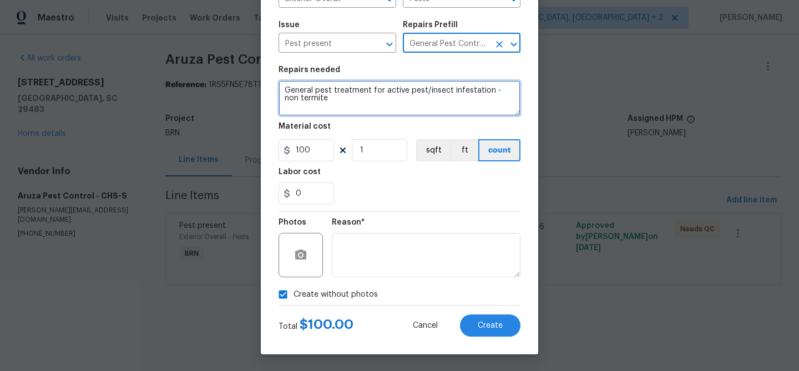
click at [347, 102] on textarea "General pest treatment for active pest/insect infestation - non termite" at bounding box center [399, 98] width 242 height 36
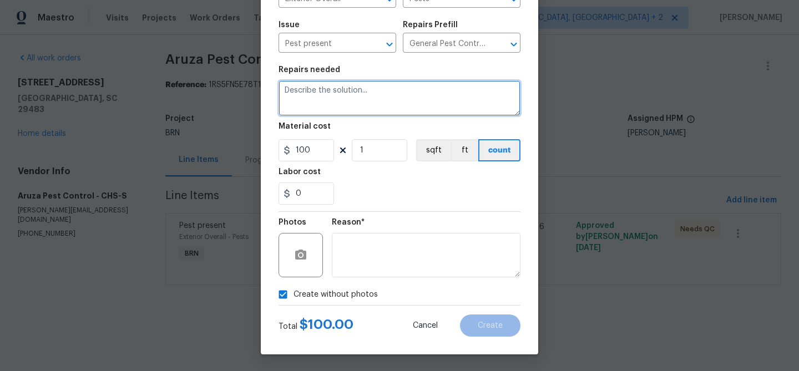
paste textarea "Warranty report"
type textarea "Warranty report"
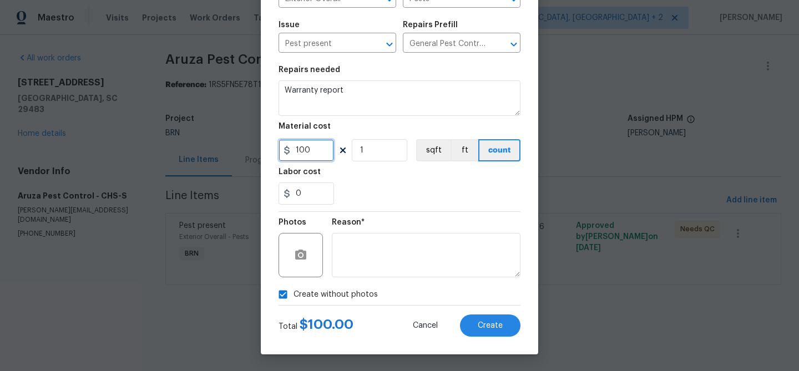
click at [320, 154] on input "100" at bounding box center [305, 150] width 55 height 22
type input "0"
click at [375, 157] on input "1" at bounding box center [379, 150] width 55 height 22
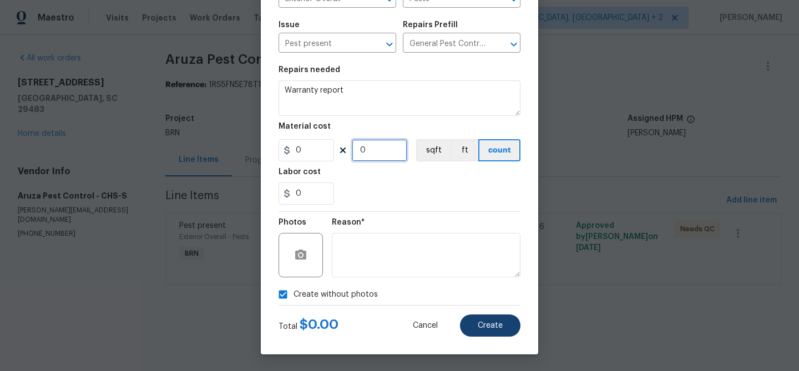
type input "0"
click at [478, 331] on button "Create" at bounding box center [490, 326] width 60 height 22
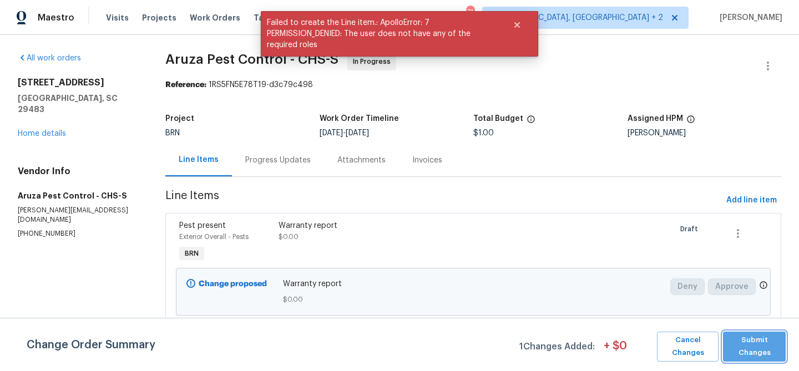
click at [770, 342] on span "Submit Changes" at bounding box center [754, 347] width 52 height 26
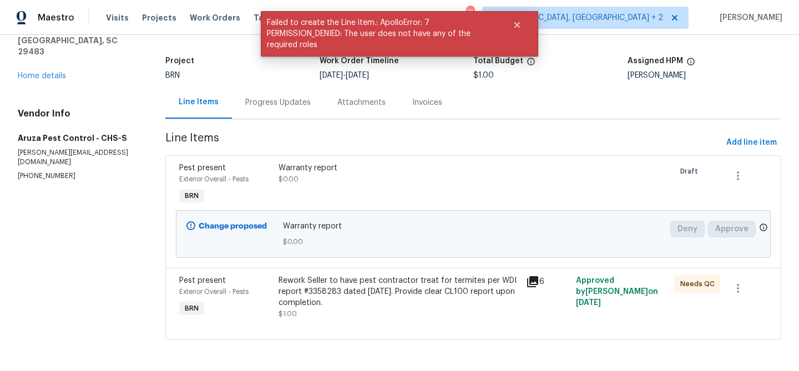
scroll to position [0, 0]
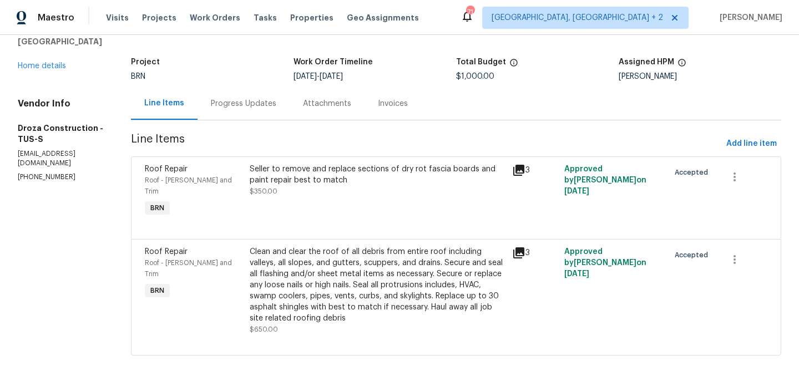
click at [248, 118] on div "Progress Updates" at bounding box center [243, 103] width 92 height 33
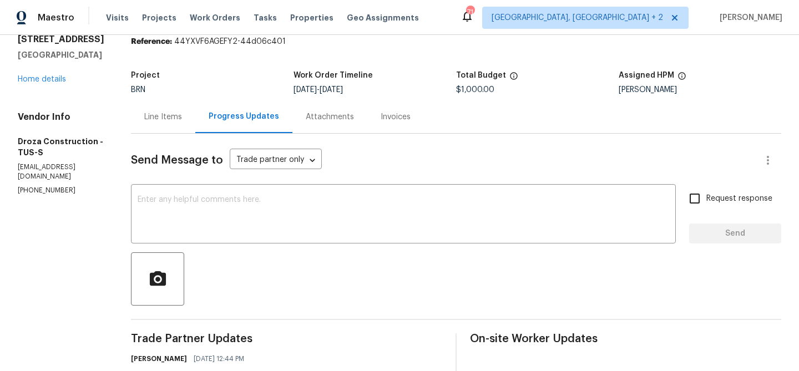
scroll to position [57, 0]
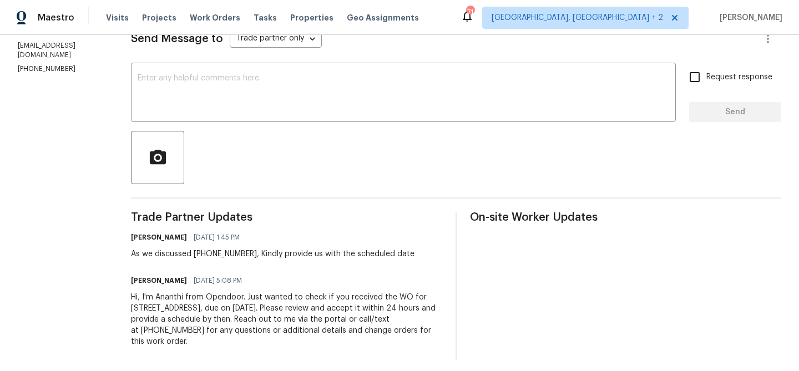
scroll to position [171, 0]
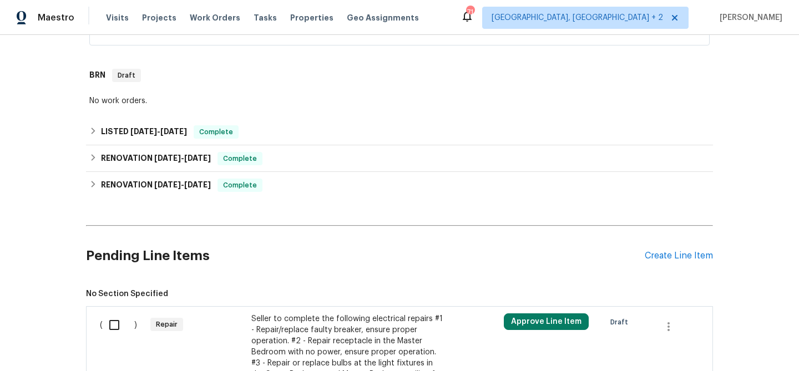
scroll to position [94, 0]
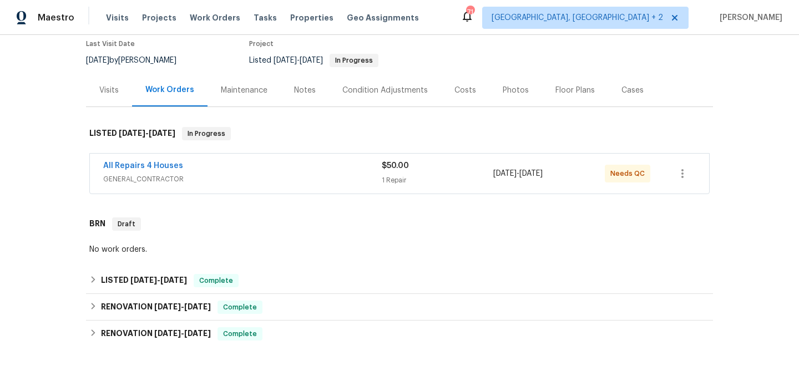
click at [201, 166] on div "All Repairs 4 Houses" at bounding box center [242, 166] width 278 height 13
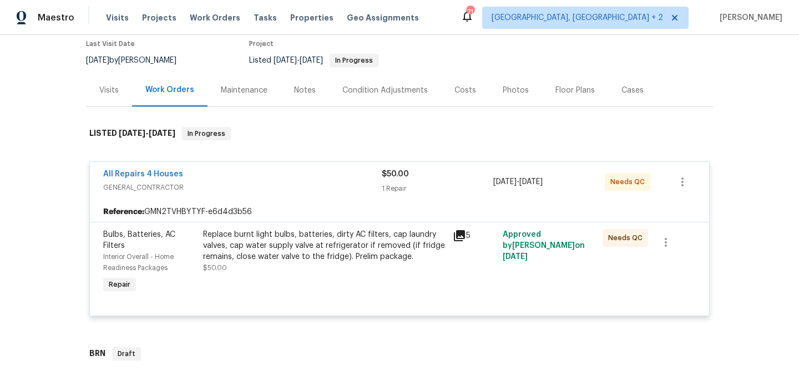
scroll to position [500, 0]
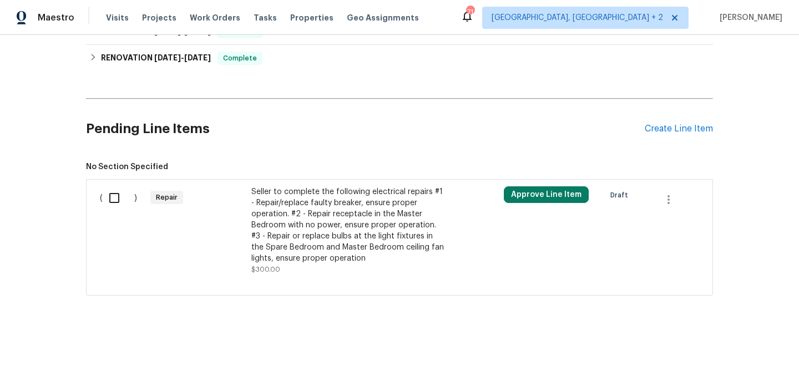
click at [306, 229] on div "Seller to complete the following electrical repairs #1 - Repair/replace faulty …" at bounding box center [348, 225] width 195 height 78
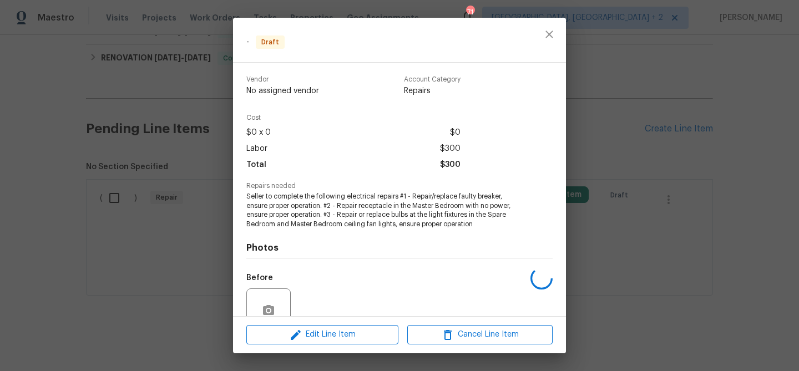
scroll to position [100, 0]
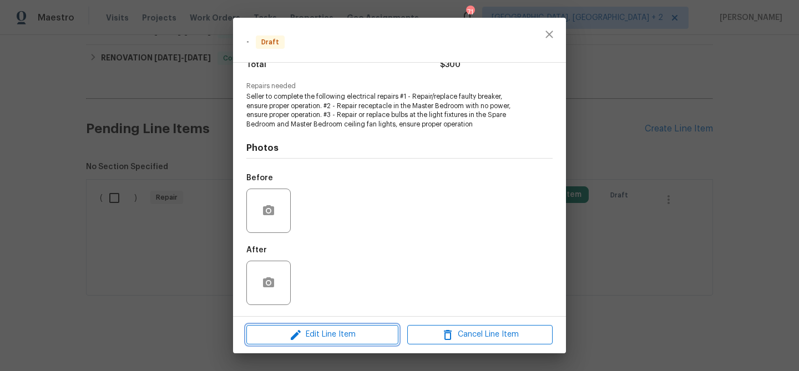
click at [320, 341] on span "Edit Line Item" at bounding box center [322, 335] width 145 height 14
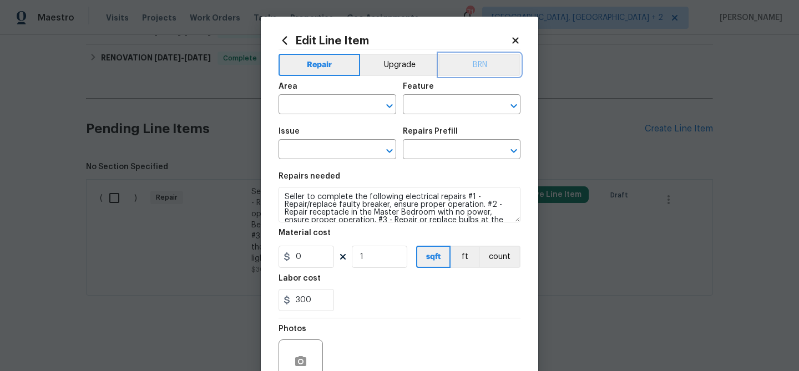
click at [461, 60] on button "BRN" at bounding box center [480, 65] width 82 height 22
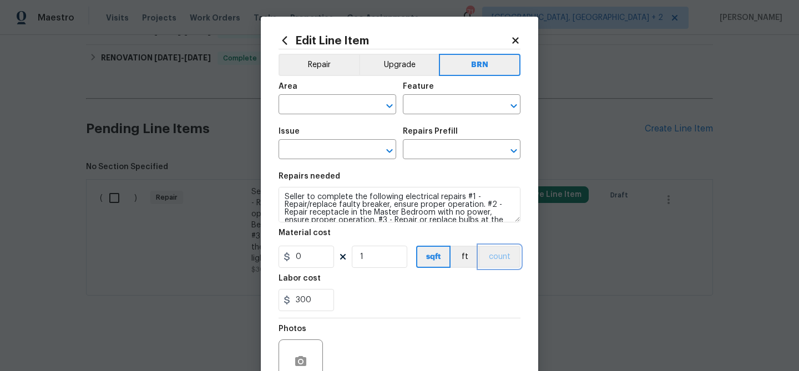
click at [497, 248] on button "count" at bounding box center [500, 257] width 42 height 22
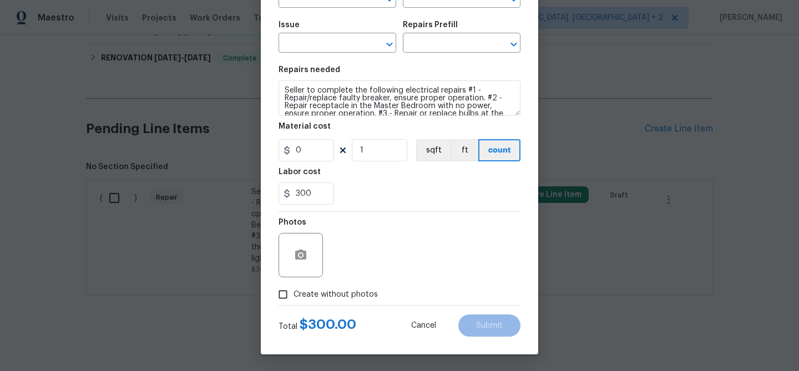
click at [301, 239] on div at bounding box center [300, 255] width 44 height 44
click at [301, 247] on button "button" at bounding box center [300, 255] width 27 height 27
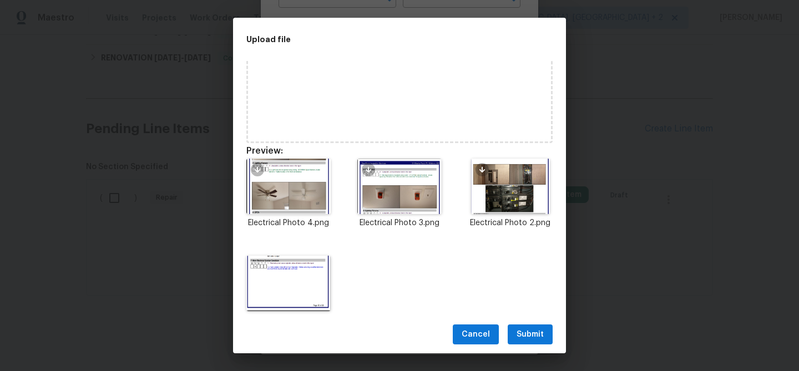
scroll to position [97, 0]
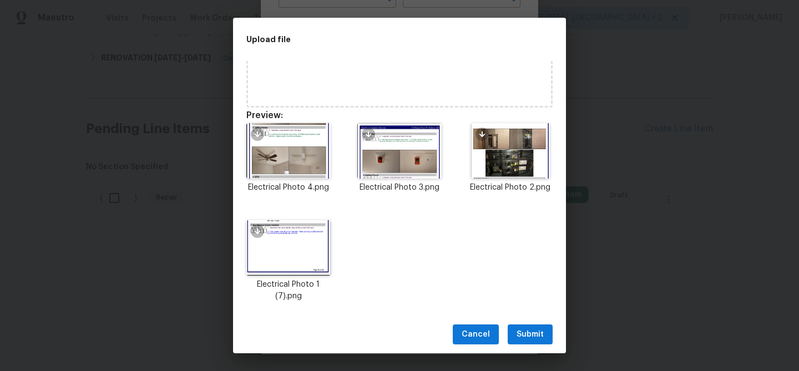
click at [527, 334] on span "Submit" at bounding box center [529, 335] width 27 height 14
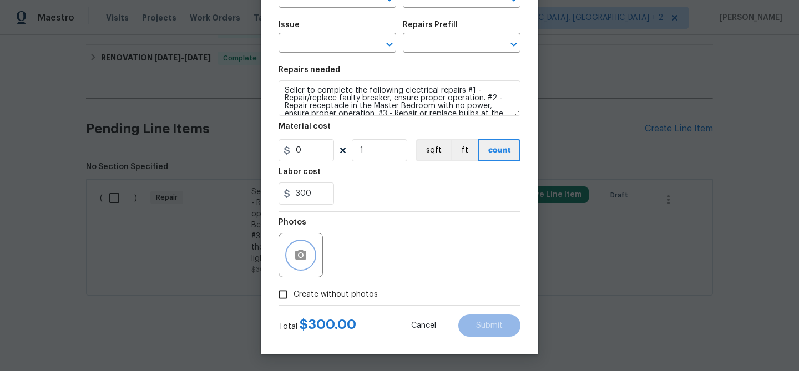
scroll to position [0, 0]
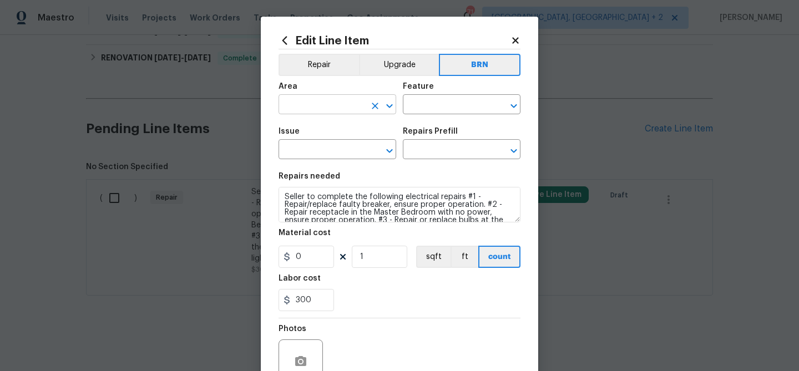
click at [295, 98] on input "text" at bounding box center [321, 105] width 87 height 17
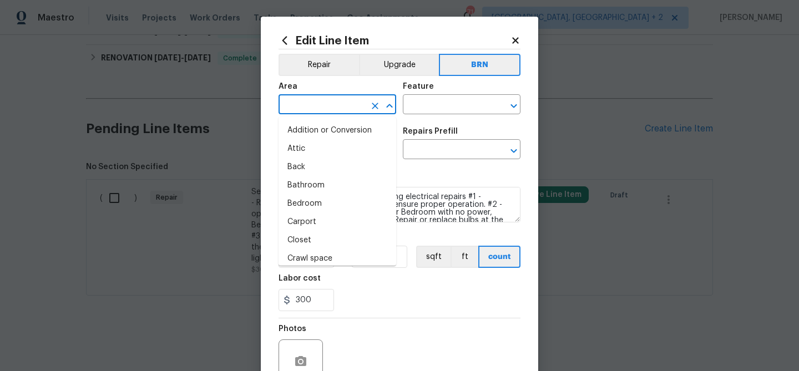
type input "e"
type input "l"
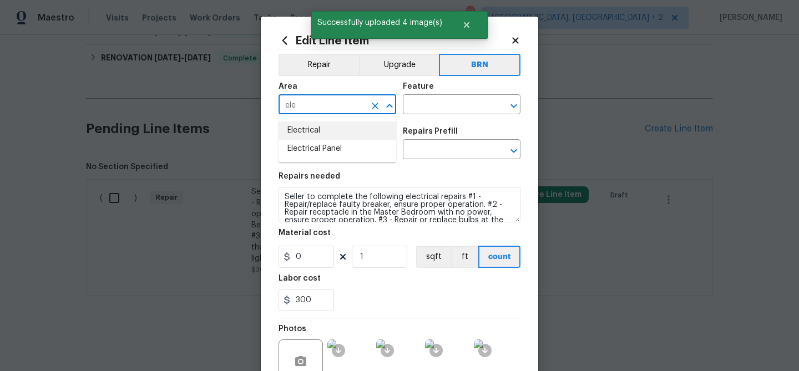
click at [317, 125] on li "Electrical" at bounding box center [337, 130] width 118 height 18
type input "Electrical"
click at [421, 110] on input "text" at bounding box center [446, 105] width 87 height 17
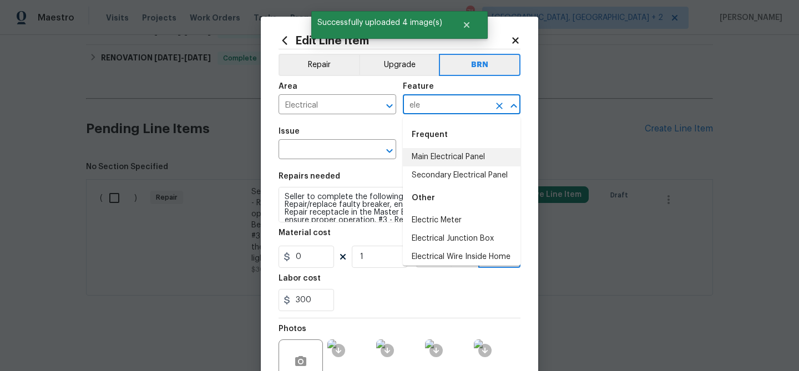
click at [424, 161] on li "Main Electrical Panel" at bounding box center [462, 157] width 118 height 18
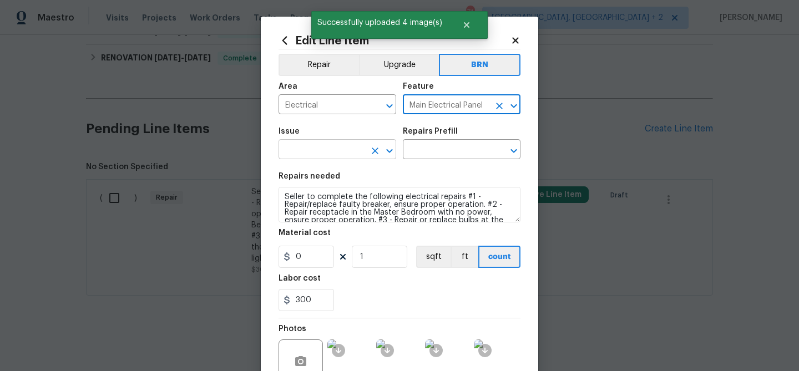
type input "Main Electrical Panel"
click at [307, 154] on input "text" at bounding box center [321, 150] width 87 height 17
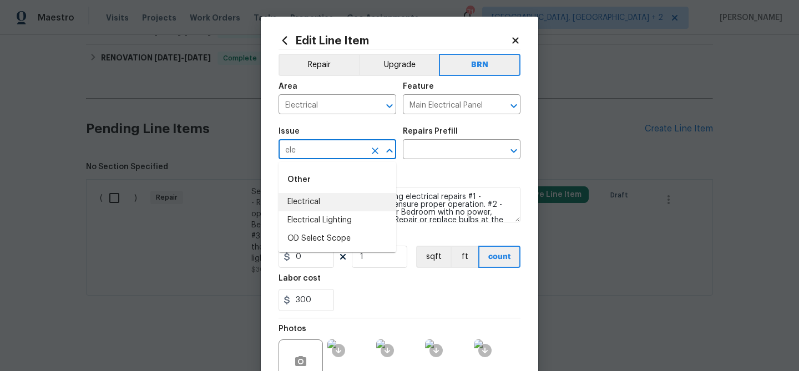
click at [295, 194] on li "Electrical" at bounding box center [337, 202] width 118 height 18
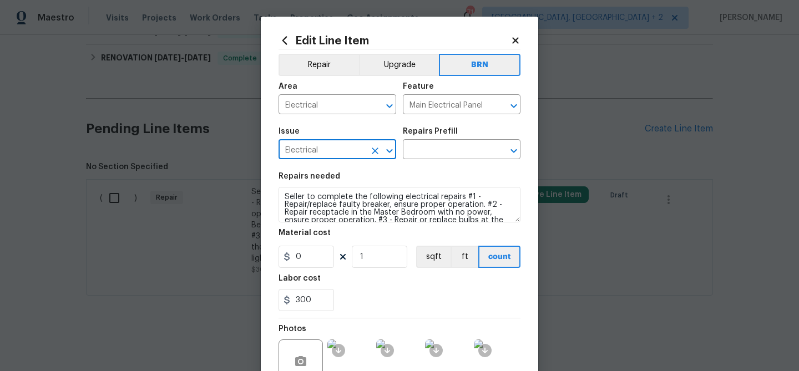
type input "Electrical"
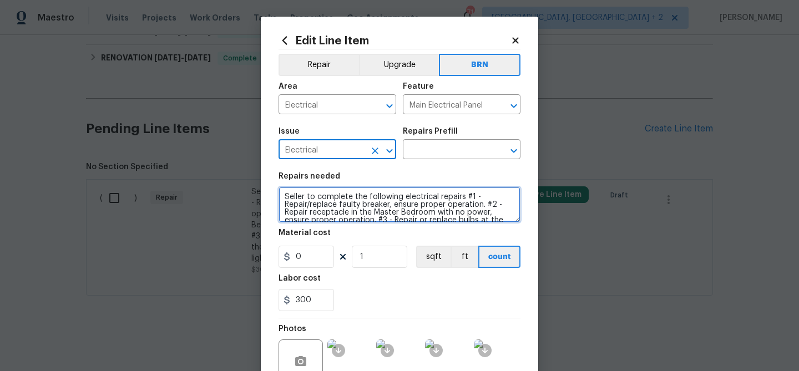
click at [295, 194] on textarea "Seller to complete the following electrical repairs #1 - Repair/replace faulty …" at bounding box center [399, 205] width 242 height 36
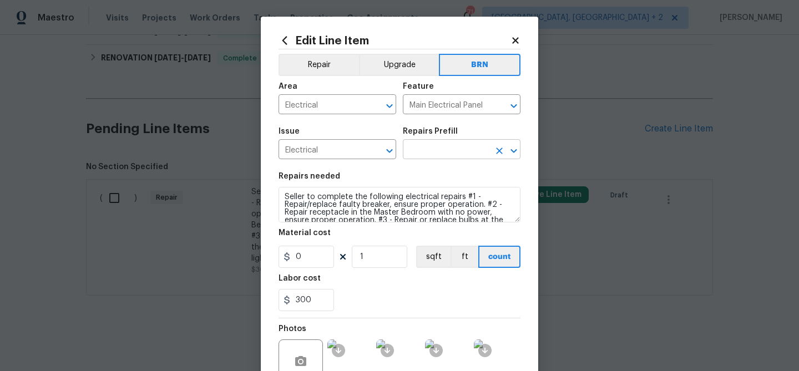
click at [419, 151] on input "text" at bounding box center [446, 150] width 87 height 17
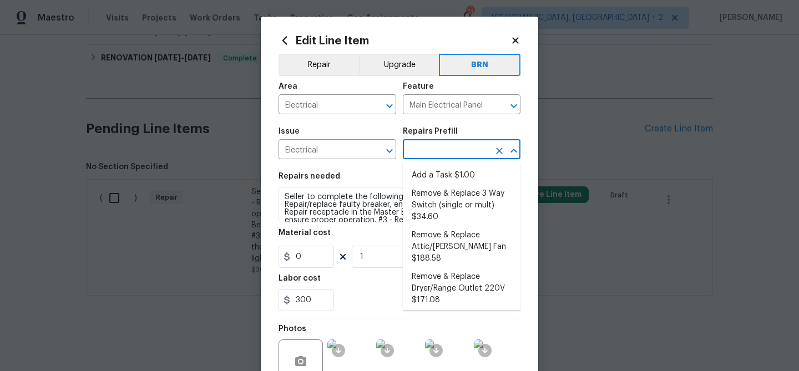
click at [428, 173] on li "Add a Task $1.00" at bounding box center [462, 175] width 118 height 18
type input "Add a Task $1.00"
type textarea "HPM to detail"
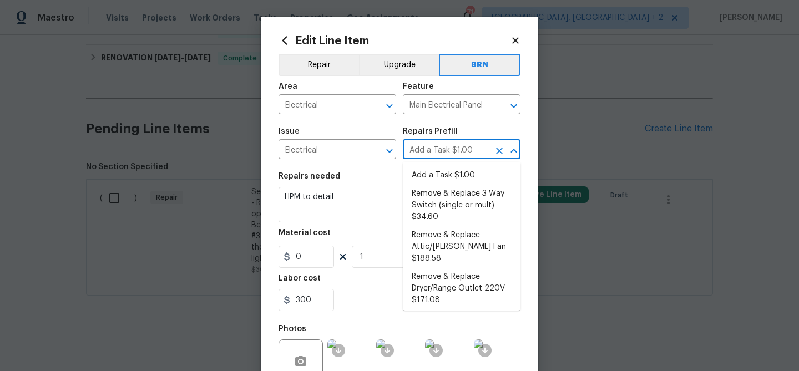
type input "1"
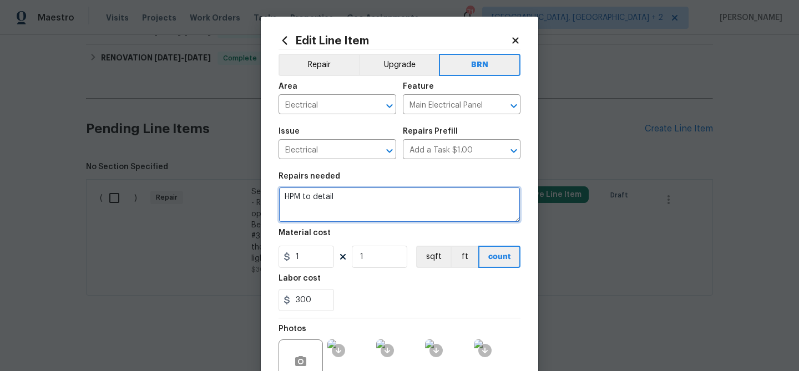
click at [351, 202] on textarea "HPM to detail" at bounding box center [399, 205] width 242 height 36
paste textarea "Seller to complete the following electrical repairs #1 - Repair/replace faulty …"
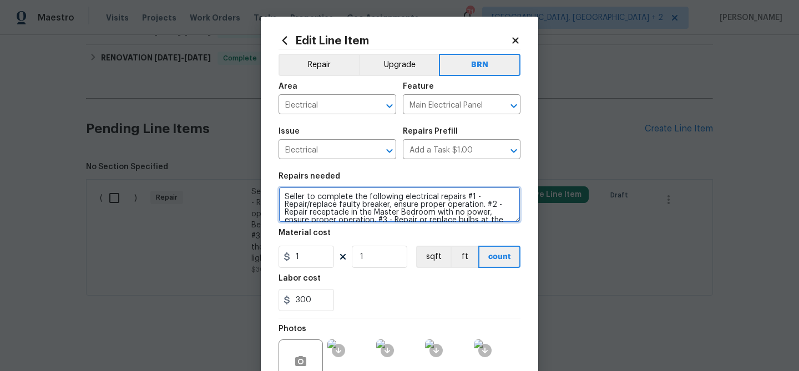
scroll to position [18, 0]
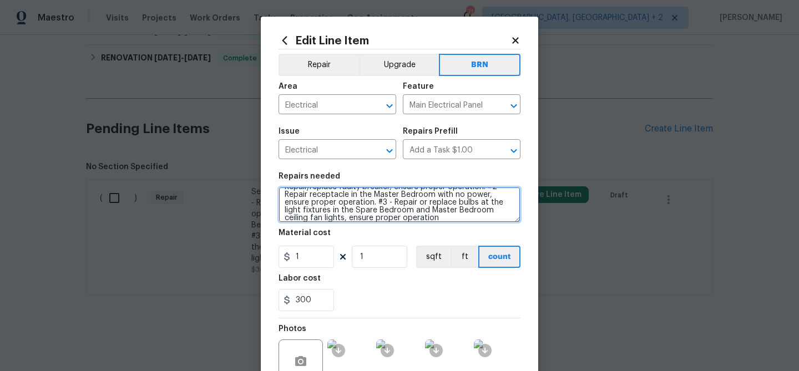
type textarea "Seller to complete the following electrical repairs #1 - Repair/replace faulty …"
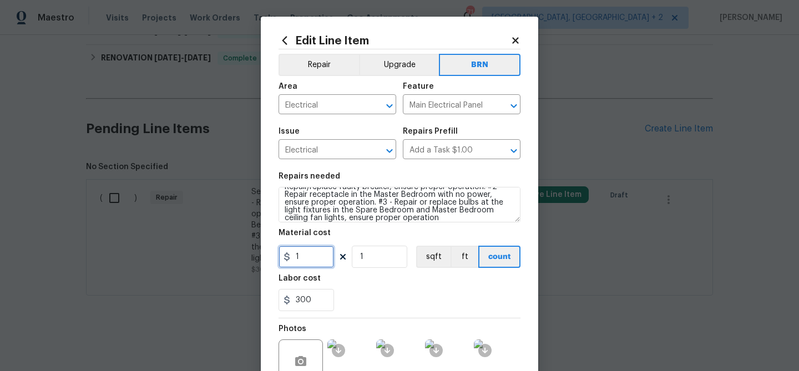
click at [313, 266] on input "1" at bounding box center [305, 257] width 55 height 22
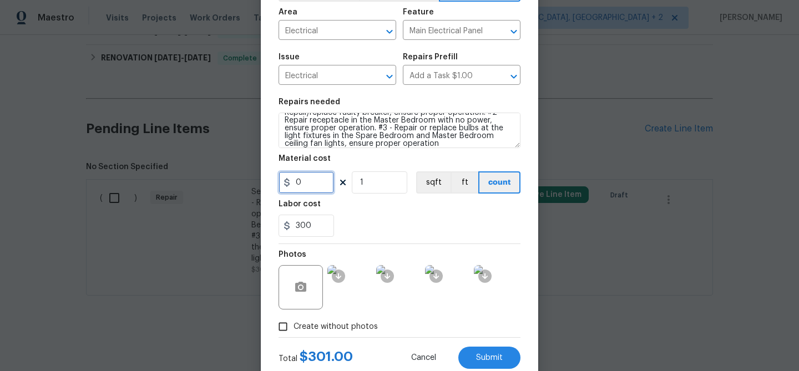
scroll to position [107, 0]
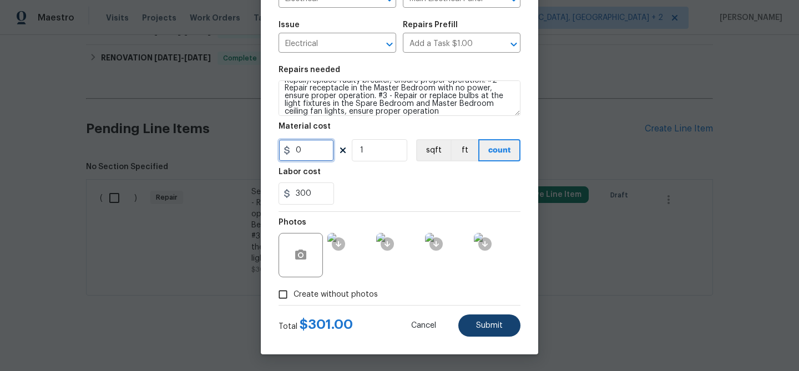
type input "0"
click at [482, 332] on button "Submit" at bounding box center [489, 326] width 62 height 22
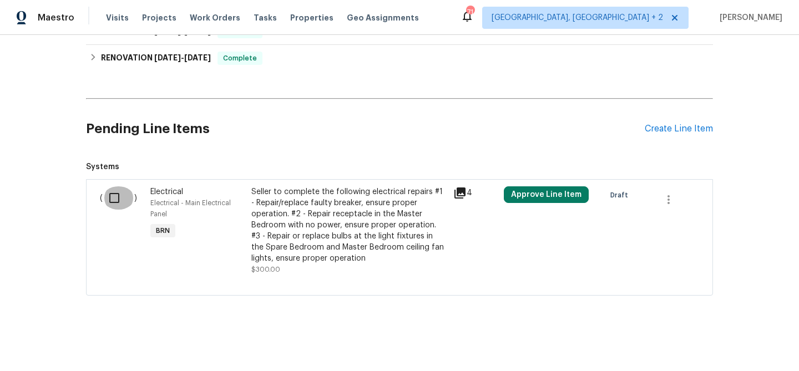
click at [120, 205] on input "checkbox" at bounding box center [119, 197] width 32 height 23
checkbox input "true"
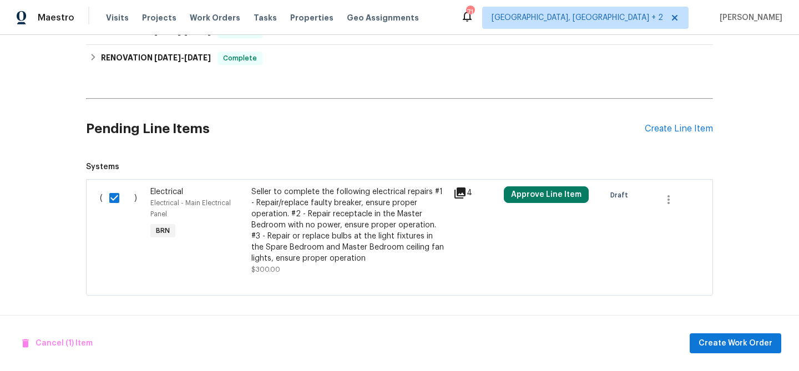
click at [707, 328] on div "Cancel (1) Item Create Work Order" at bounding box center [399, 343] width 799 height 57
click at [704, 334] on button "Create Work Order" at bounding box center [736, 343] width 92 height 21
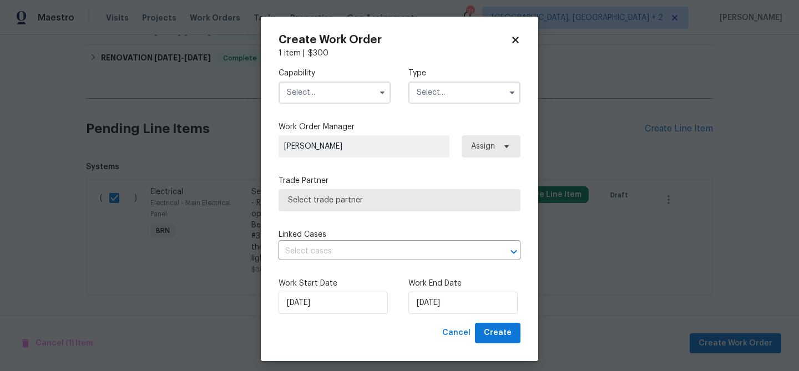
click at [312, 85] on input "text" at bounding box center [334, 93] width 112 height 22
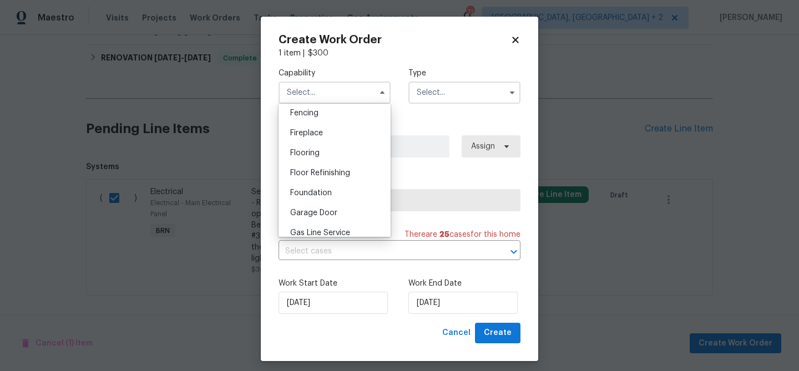
scroll to position [341, 0]
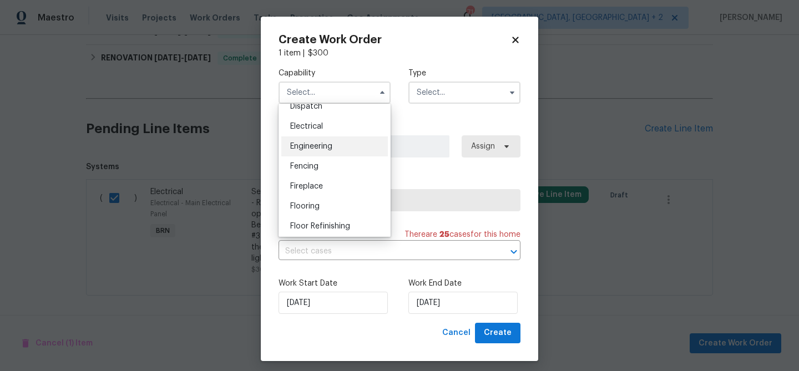
click at [322, 140] on div "Engineering" at bounding box center [334, 146] width 107 height 20
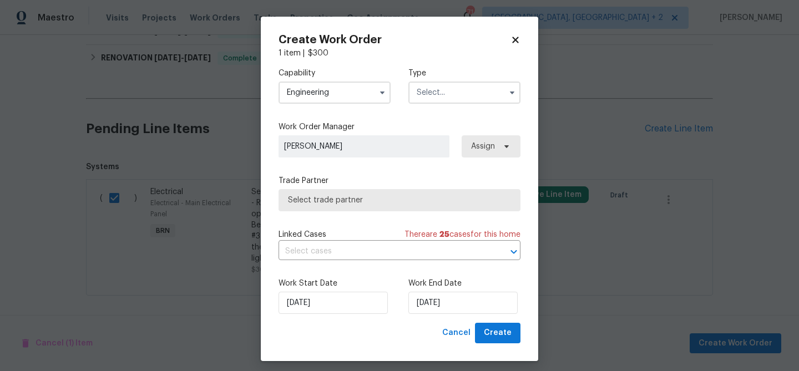
click at [321, 93] on input "Engineering" at bounding box center [334, 93] width 112 height 22
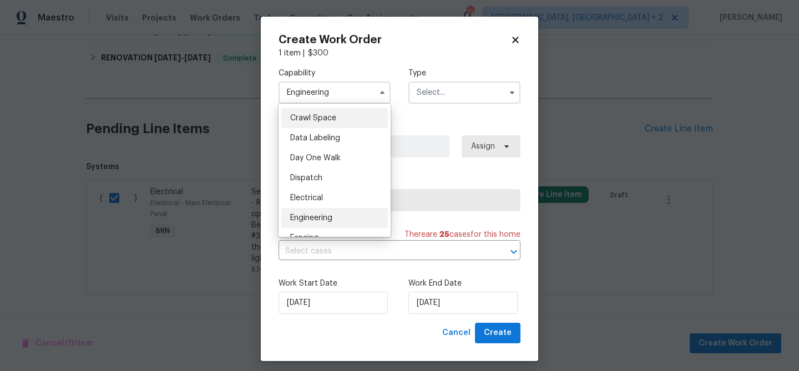
scroll to position [280, 0]
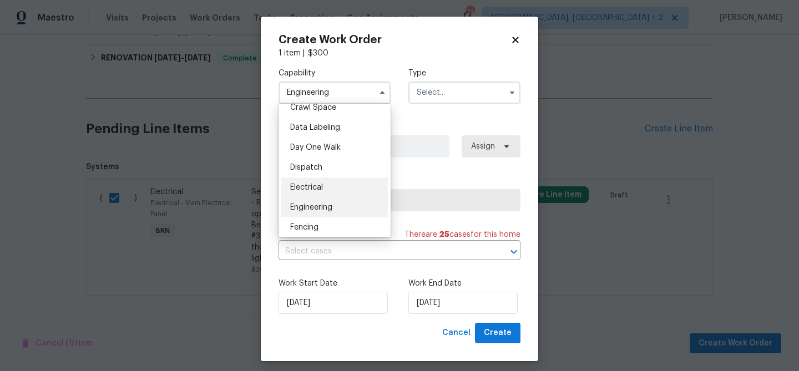
click at [308, 187] on span "Electrical" at bounding box center [306, 188] width 33 height 8
type input "Electrical"
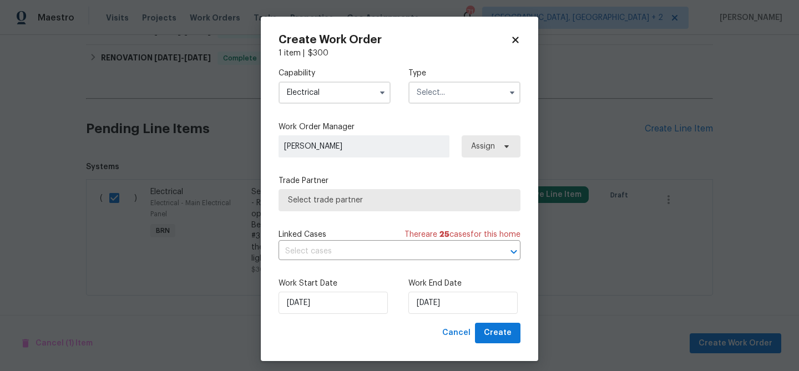
click at [427, 97] on input "text" at bounding box center [464, 93] width 112 height 22
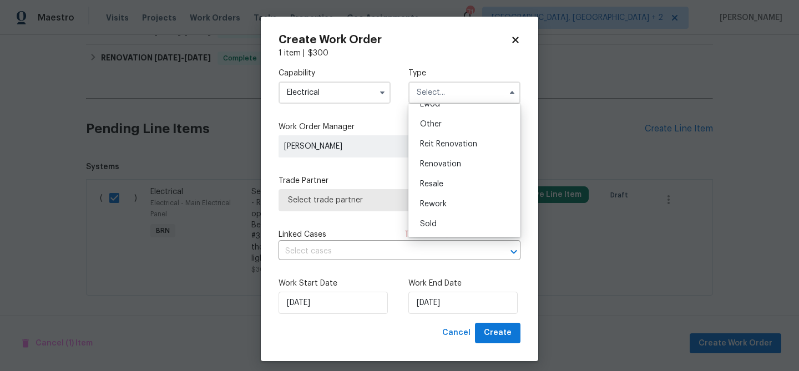
scroll to position [7, 0]
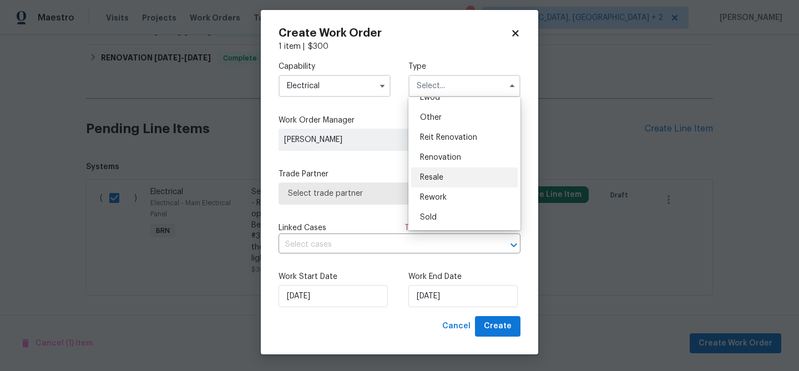
click at [439, 179] on span "Resale" at bounding box center [431, 178] width 23 height 8
type input "Resale"
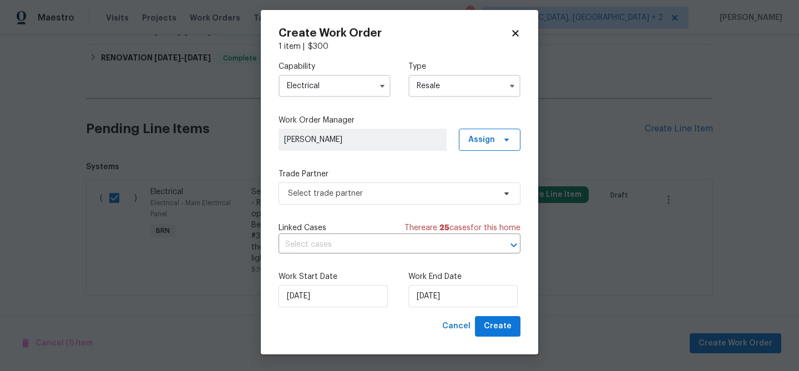
scroll to position [0, 0]
click at [319, 198] on span "Select trade partner" at bounding box center [391, 193] width 207 height 11
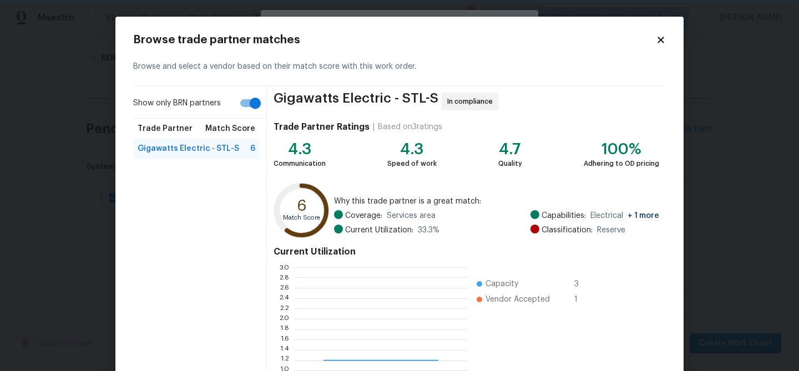
scroll to position [155, 173]
click at [255, 107] on input "Show only BRN partners" at bounding box center [255, 103] width 63 height 21
checkbox input "false"
click at [82, 154] on body "Maestro Visits Projects Work Orders Tasks Properties Geo Assignments 71 Albuque…" at bounding box center [399, 185] width 799 height 371
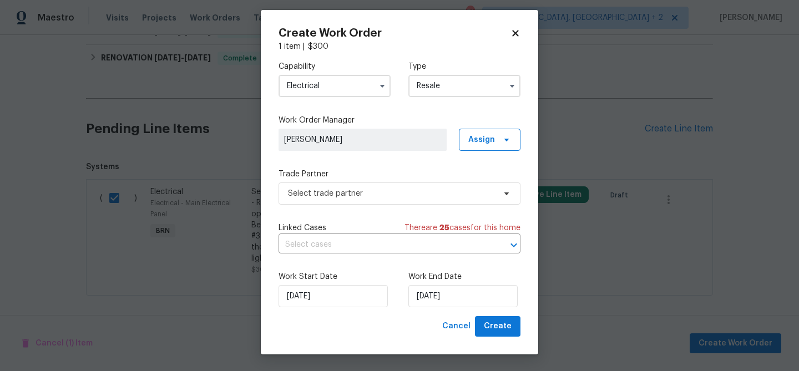
click at [312, 87] on input "Electrical" at bounding box center [334, 86] width 112 height 22
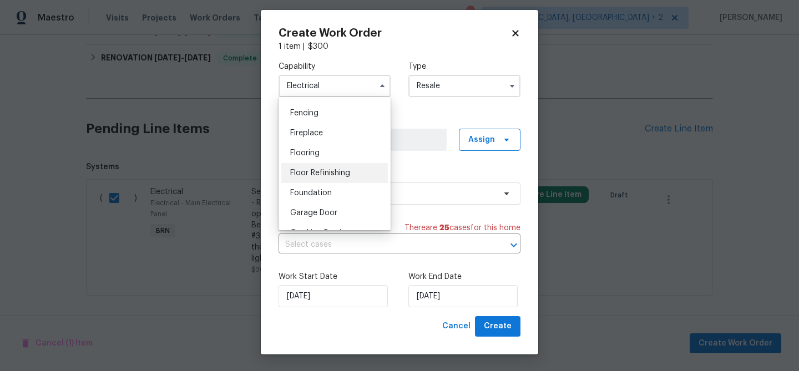
scroll to position [447, 0]
click at [313, 176] on span "Gas Line Service" at bounding box center [320, 174] width 60 height 8
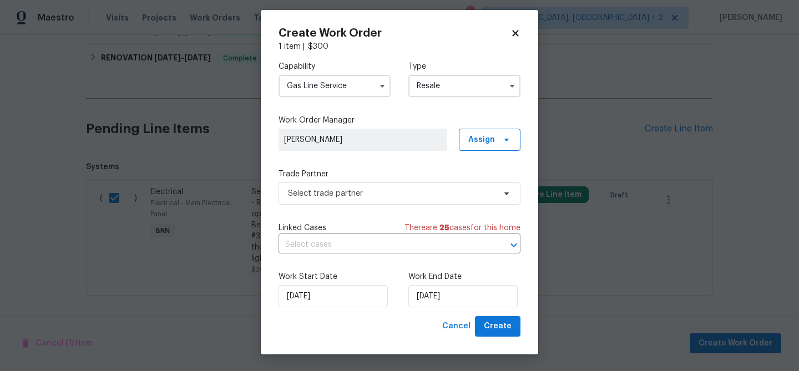
click at [310, 75] on input "Gas Line Service" at bounding box center [334, 86] width 112 height 22
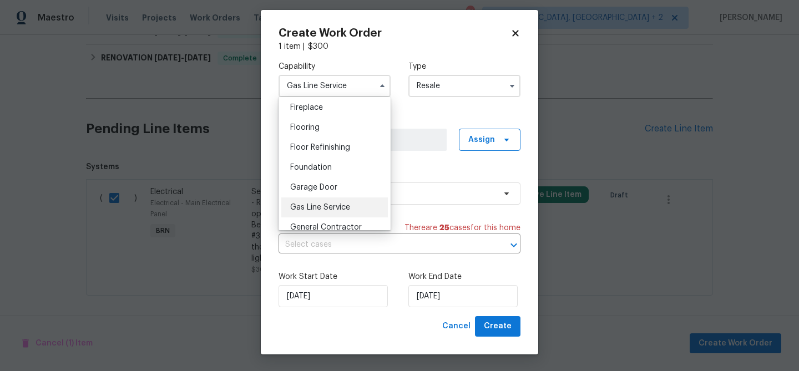
scroll to position [432, 0]
click at [326, 201] on div "General Contractor" at bounding box center [334, 209] width 107 height 20
type input "General Contractor"
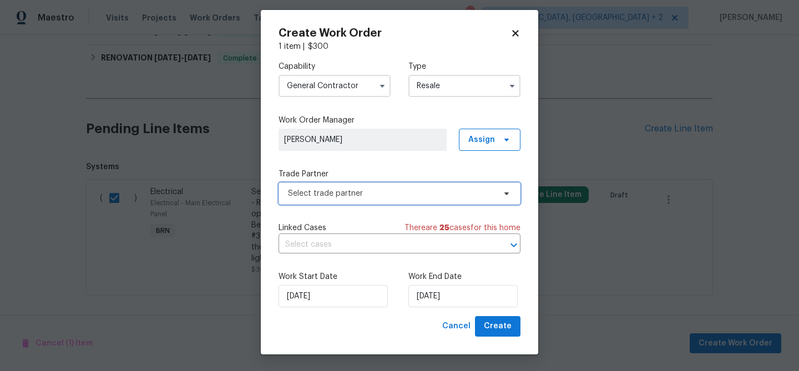
click at [343, 190] on span "Select trade partner" at bounding box center [391, 193] width 207 height 11
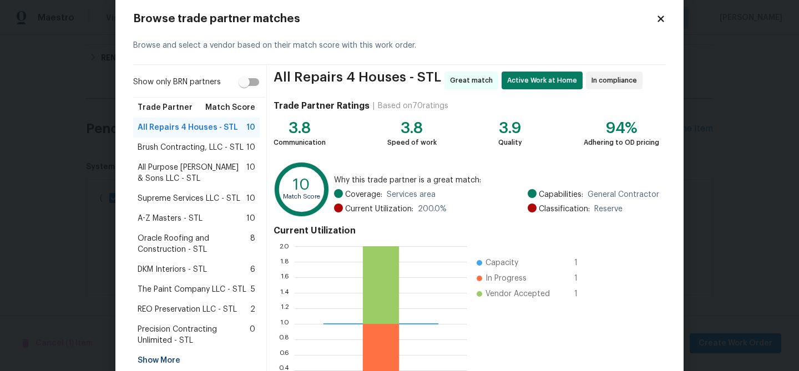
scroll to position [118, 0]
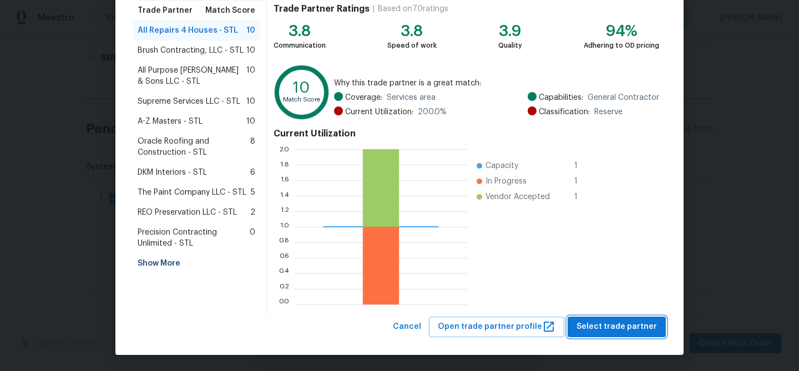
click at [582, 330] on span "Select trade partner" at bounding box center [616, 327] width 80 height 14
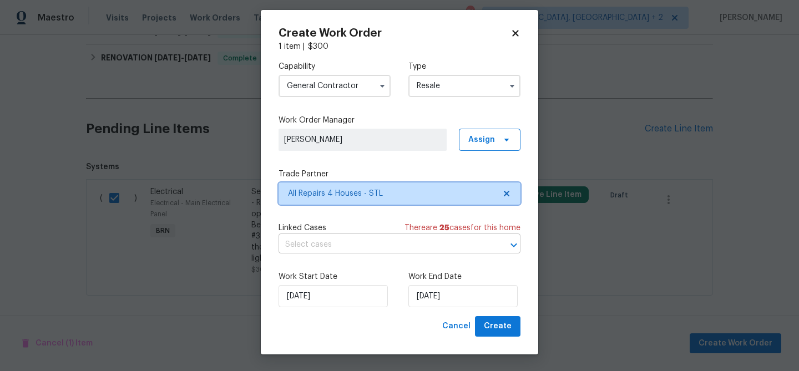
scroll to position [0, 0]
click at [332, 246] on input "text" at bounding box center [383, 244] width 211 height 17
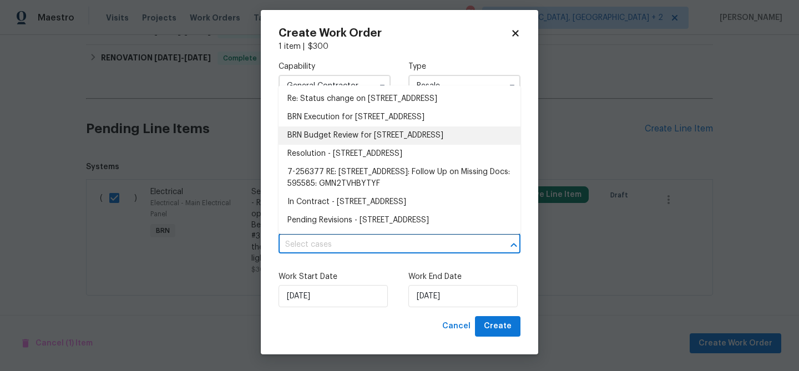
click at [309, 119] on li "BRN Execution for 314 Hawks Perch Pl, Hillsboro, MO 63050" at bounding box center [399, 117] width 242 height 18
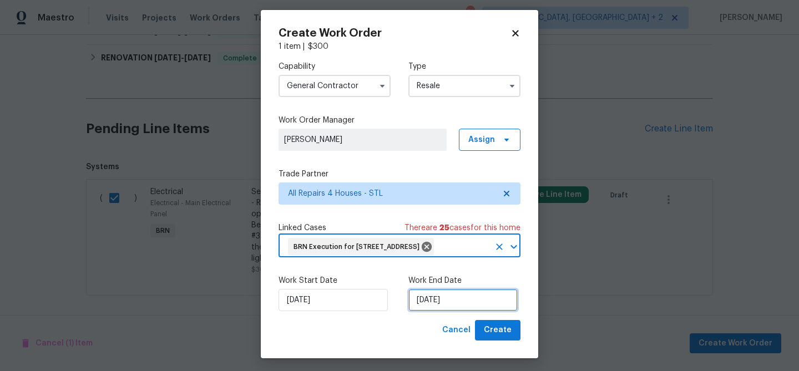
click at [450, 311] on input "22/09/2025" at bounding box center [462, 300] width 109 height 22
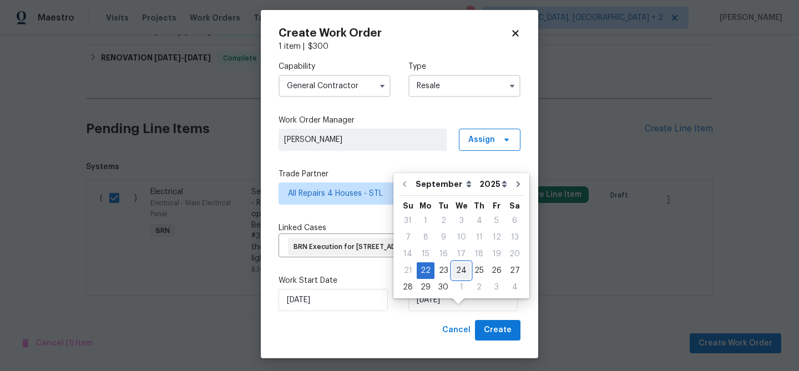
click at [457, 271] on div "24" at bounding box center [461, 271] width 18 height 16
type input "24/09/2025"
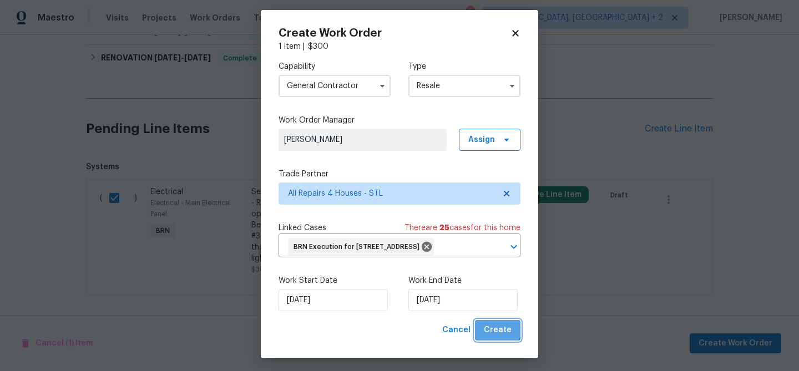
click at [494, 337] on span "Create" at bounding box center [498, 330] width 28 height 14
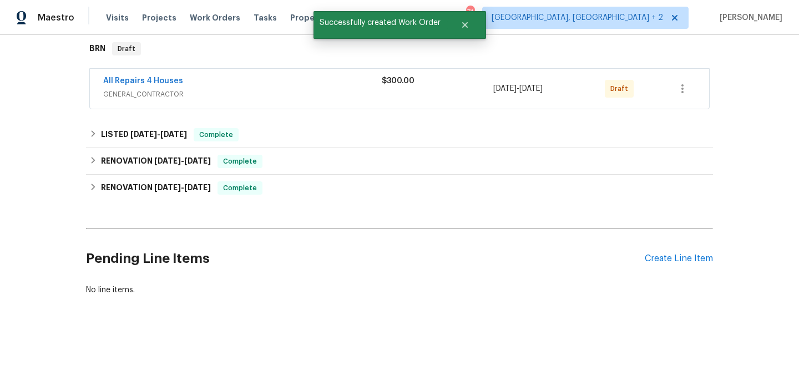
scroll to position [356, 0]
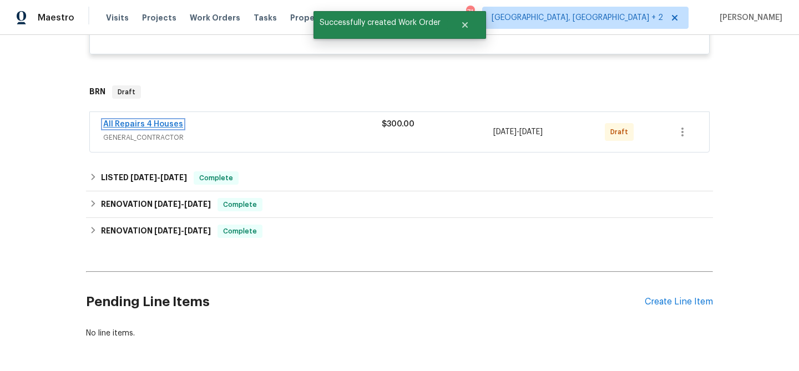
click at [134, 128] on link "All Repairs 4 Houses" at bounding box center [143, 124] width 80 height 8
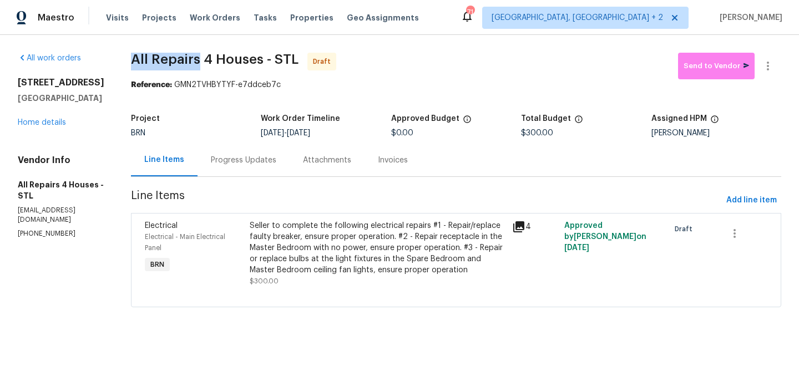
drag, startPoint x: 134, startPoint y: 62, endPoint x: 201, endPoint y: 62, distance: 67.1
click at [201, 62] on div "All work orders 314 Hawks Perch Pl Hillsboro, MO 63050 Home details Vendor Info…" at bounding box center [399, 186] width 799 height 303
copy span "All Repairs"
click at [217, 47] on div "All work orders 314 Hawks Perch Pl Hillsboro, MO 63050 Home details Vendor Info…" at bounding box center [399, 186] width 799 height 303
click at [201, 83] on div "Reference: GMN2TVHBYTYF-e7ddceb7c" at bounding box center [456, 84] width 650 height 11
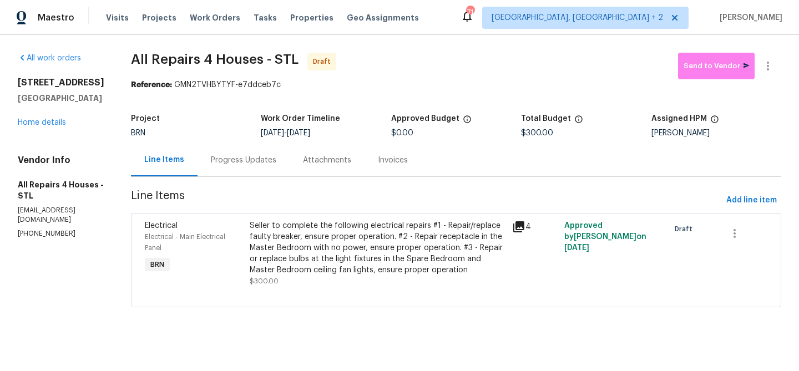
click at [252, 165] on div "Progress Updates" at bounding box center [243, 160] width 65 height 11
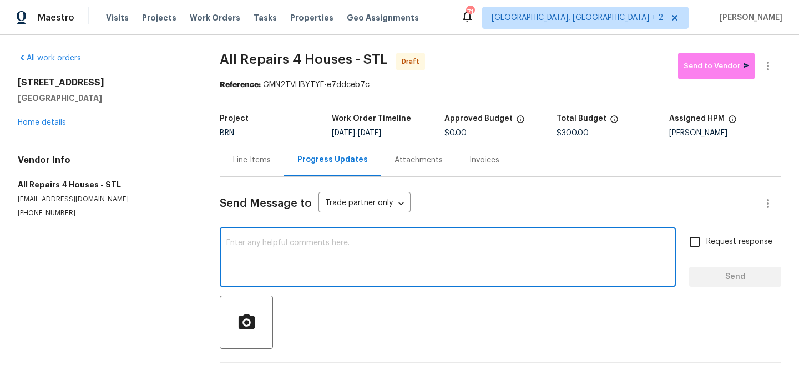
click at [270, 258] on textarea at bounding box center [447, 258] width 443 height 39
click at [266, 258] on textarea at bounding box center [447, 258] width 443 height 39
paste textarea "Hi, I'm Ananthi from Opendoor. Just wanted to check if you received the WO for …"
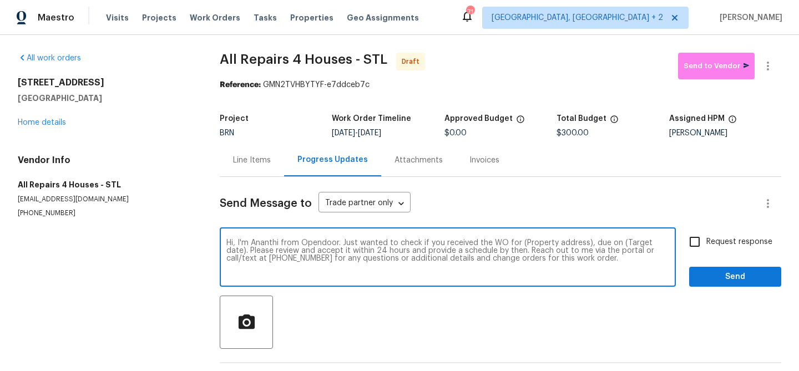
click at [587, 244] on textarea "Hi, I'm Ananthi from Opendoor. Just wanted to check if you received the WO for …" at bounding box center [447, 258] width 443 height 39
drag, startPoint x: 583, startPoint y: 242, endPoint x: 521, endPoint y: 240, distance: 62.2
click at [521, 240] on textarea "Hi, I'm Ananthi from Opendoor. Just wanted to check if you received the WO for …" at bounding box center [447, 258] width 443 height 39
paste textarea "314 Hawks Perch Pl, Hillsboro, MO 63050"
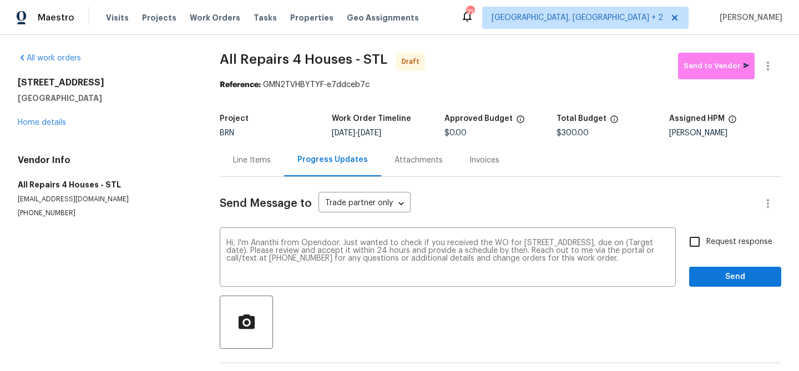
drag, startPoint x: 376, startPoint y: 131, endPoint x: 427, endPoint y: 130, distance: 51.0
click at [427, 130] on div "9/22/2025 - 9/24/2025" at bounding box center [388, 133] width 112 height 8
copy span "[DATE]"
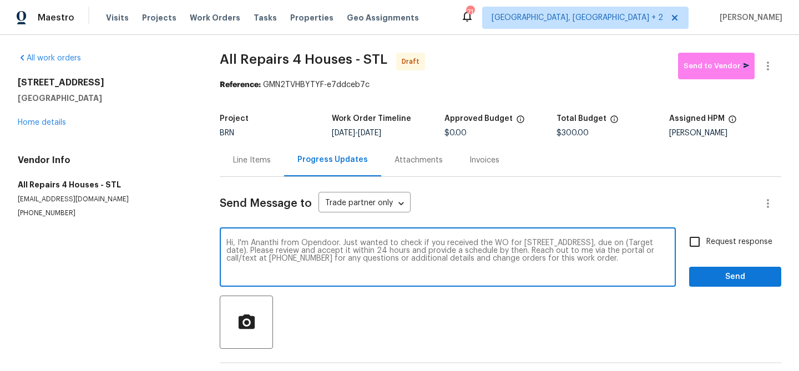
drag, startPoint x: 300, startPoint y: 250, endPoint x: 257, endPoint y: 249, distance: 42.7
click at [257, 249] on textarea "Hi, I'm Ananthi from Opendoor. Just wanted to check if you received the WO for …" at bounding box center [447, 258] width 443 height 39
paste textarea "[DATE]"
type textarea "Hi, I'm Ananthi from Opendoor. Just wanted to check if you received the WO for …"
click at [693, 229] on div "Send Message to Trade partner only Trade partner only ​ Hi, I'm Ananthi from Op…" at bounding box center [500, 285] width 561 height 217
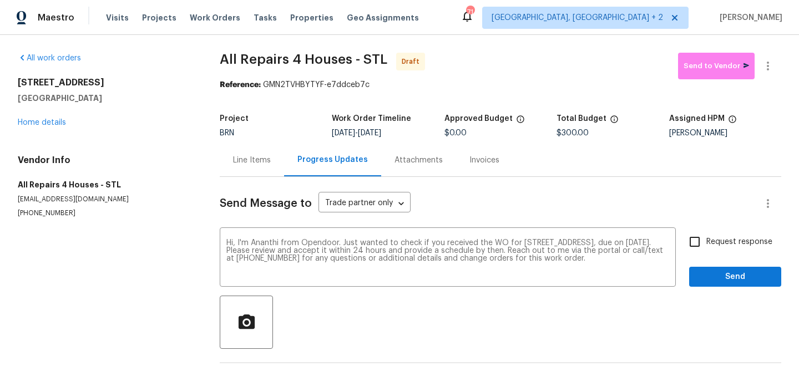
click at [693, 236] on input "Request response" at bounding box center [694, 241] width 23 height 23
checkbox input "true"
click at [704, 275] on span "Send" at bounding box center [735, 277] width 74 height 14
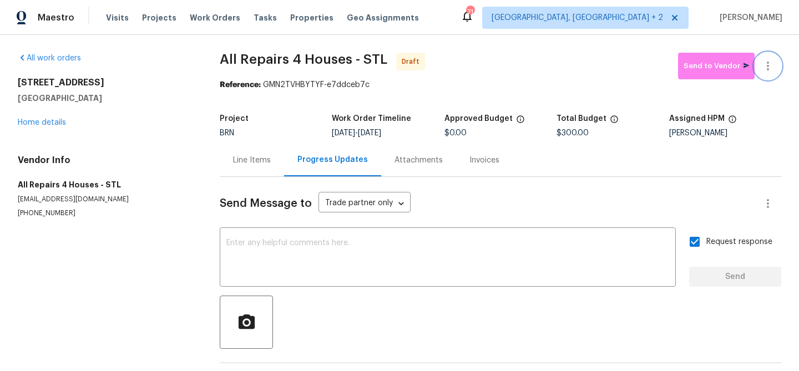
click at [769, 68] on icon "button" at bounding box center [767, 65] width 13 height 13
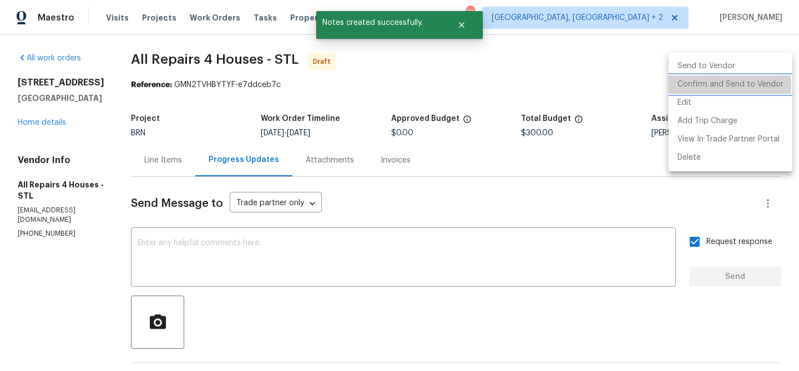
click at [712, 86] on li "Confirm and Send to Vendor" at bounding box center [730, 84] width 124 height 18
